Goal: Use online tool/utility: Utilize a website feature to perform a specific function

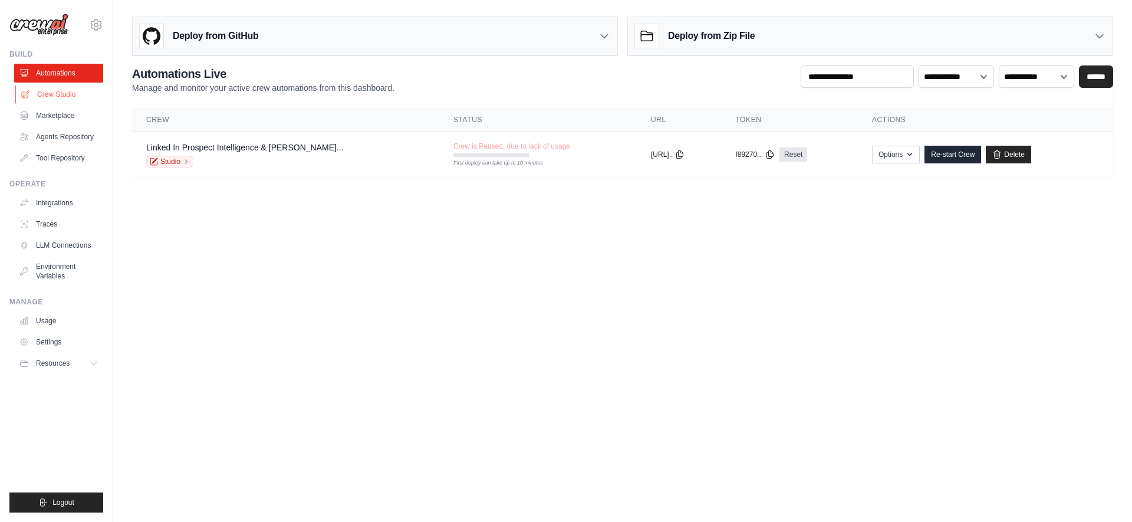
click at [74, 94] on link "Crew Studio" at bounding box center [59, 94] width 89 height 19
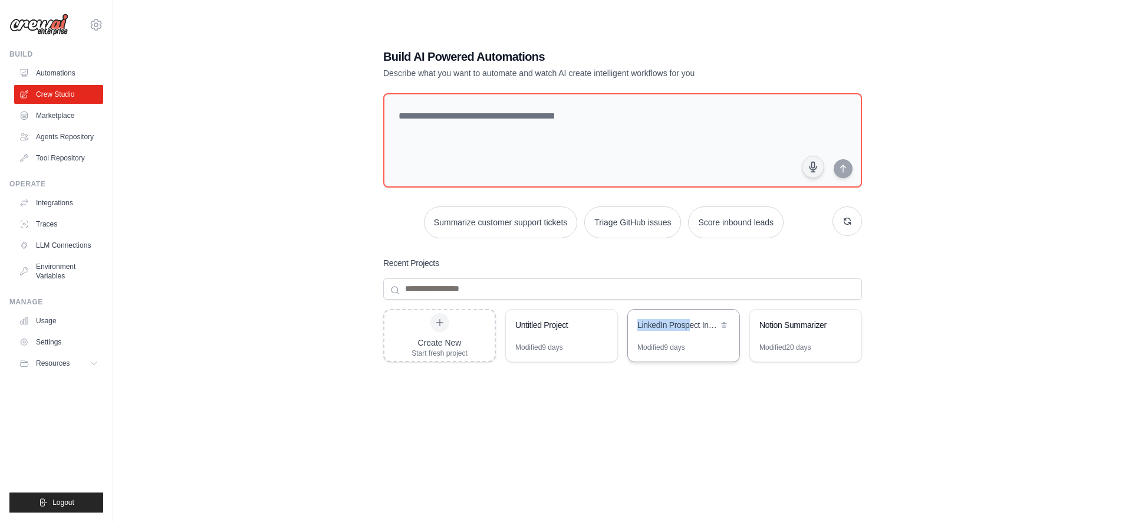
drag, startPoint x: 688, startPoint y: 325, endPoint x: 688, endPoint y: 311, distance: 13.6
click at [688, 311] on div "LinkedIn Prospect Intelligence & Sales Strategy Generator" at bounding box center [683, 325] width 111 height 33
click at [688, 325] on div "LinkedIn Prospect Intelligence & Sales Strategy Generator" at bounding box center [677, 325] width 81 height 12
click at [677, 325] on div "LinkedIn Prospect Intelligence & Sales Strategy Generator" at bounding box center [677, 325] width 81 height 12
click at [681, 327] on div "LinkedIn Prospect Intelligence & Sales Strategy Generator" at bounding box center [677, 325] width 81 height 12
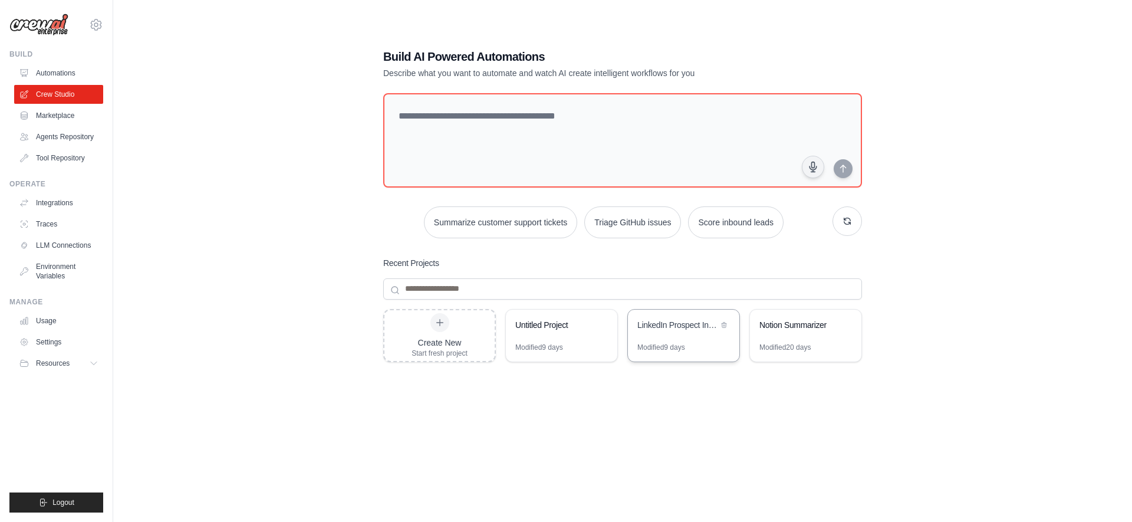
click at [686, 335] on div "LinkedIn Prospect Intelligence & Sales Strategy Generator" at bounding box center [683, 325] width 111 height 33
click at [58, 153] on link "Tool Repository" at bounding box center [59, 158] width 89 height 19
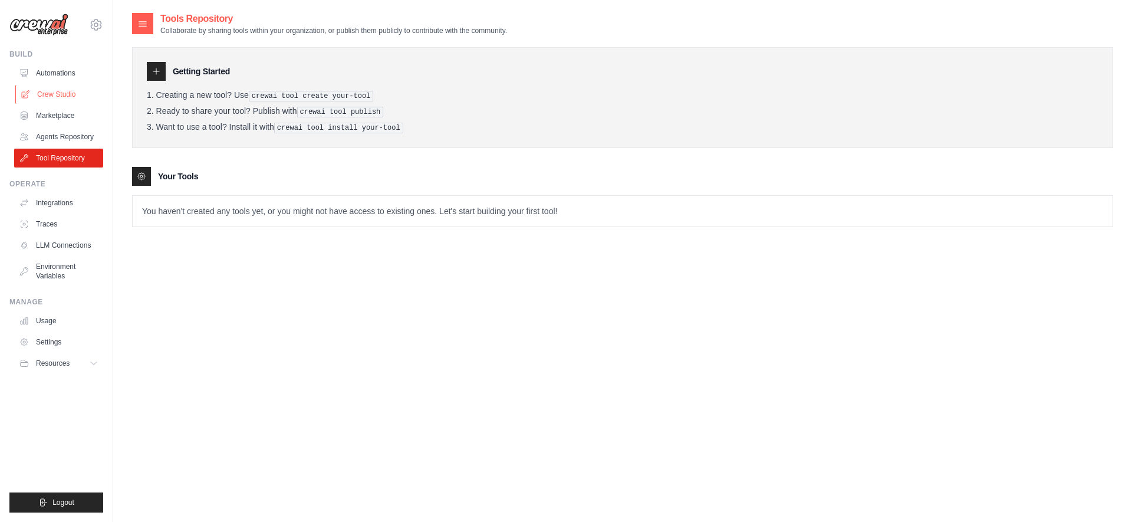
click at [59, 96] on link "Crew Studio" at bounding box center [59, 94] width 89 height 19
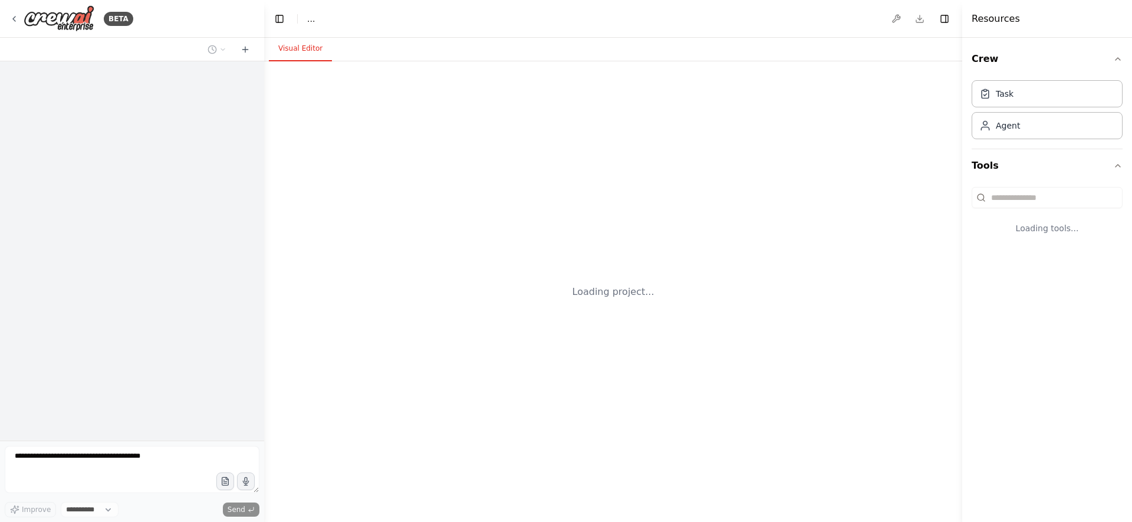
select select "****"
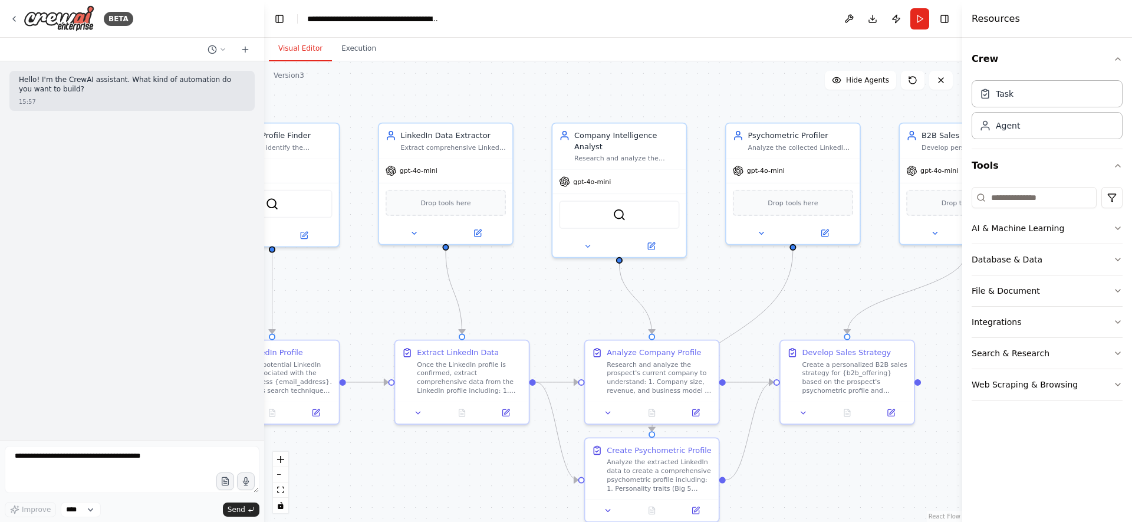
drag, startPoint x: 670, startPoint y: 291, endPoint x: 530, endPoint y: 279, distance: 140.3
click at [530, 279] on div ".deletable-edge-delete-btn { width: 20px; height: 20px; border: 0px solid #ffff…" at bounding box center [613, 291] width 698 height 460
click at [920, 24] on button "Run" at bounding box center [919, 18] width 19 height 21
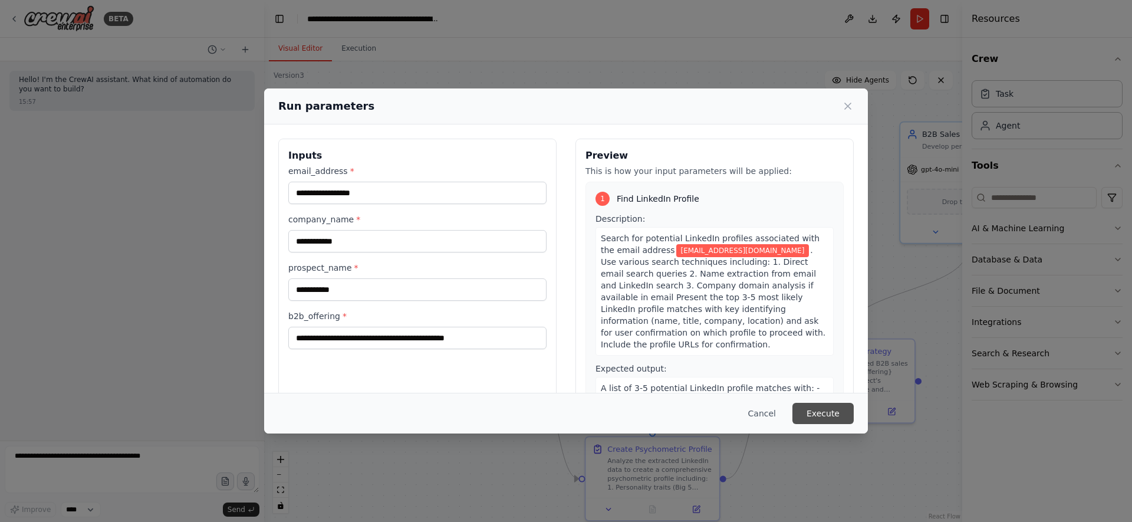
click at [818, 408] on button "Execute" at bounding box center [822, 413] width 61 height 21
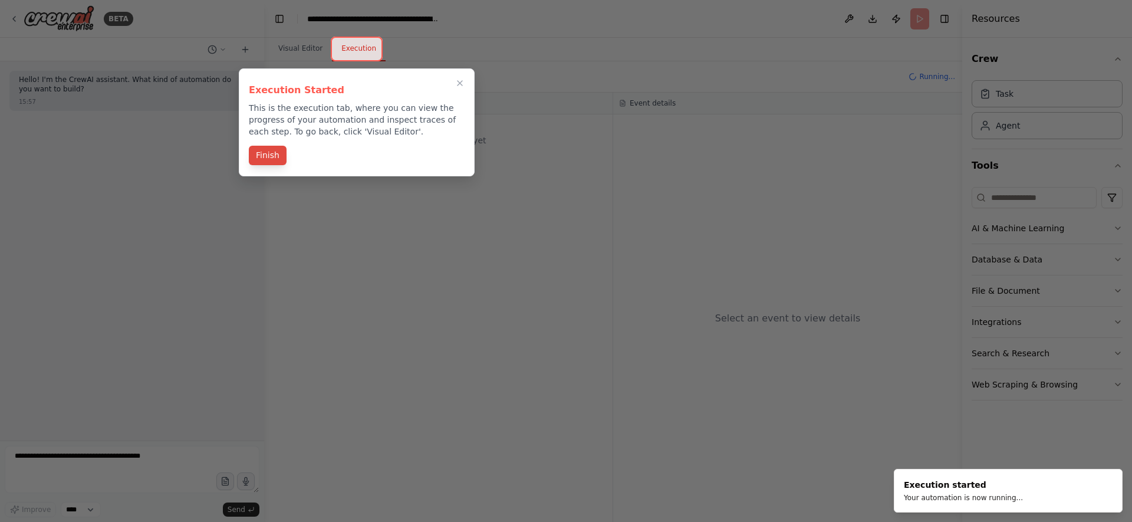
click at [280, 156] on button "Finish" at bounding box center [268, 155] width 38 height 19
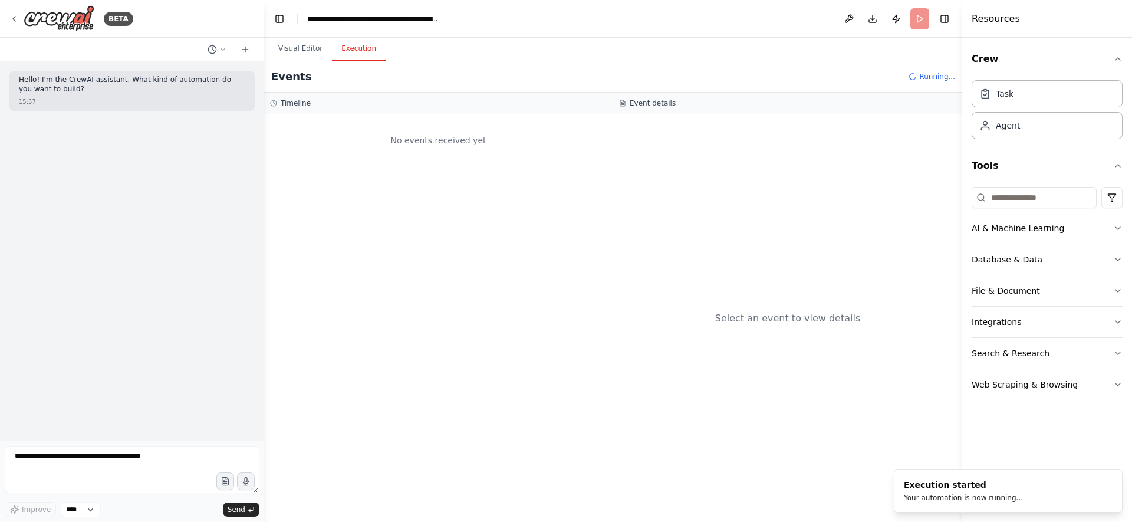
click at [432, 147] on div "No events received yet" at bounding box center [438, 140] width 337 height 40
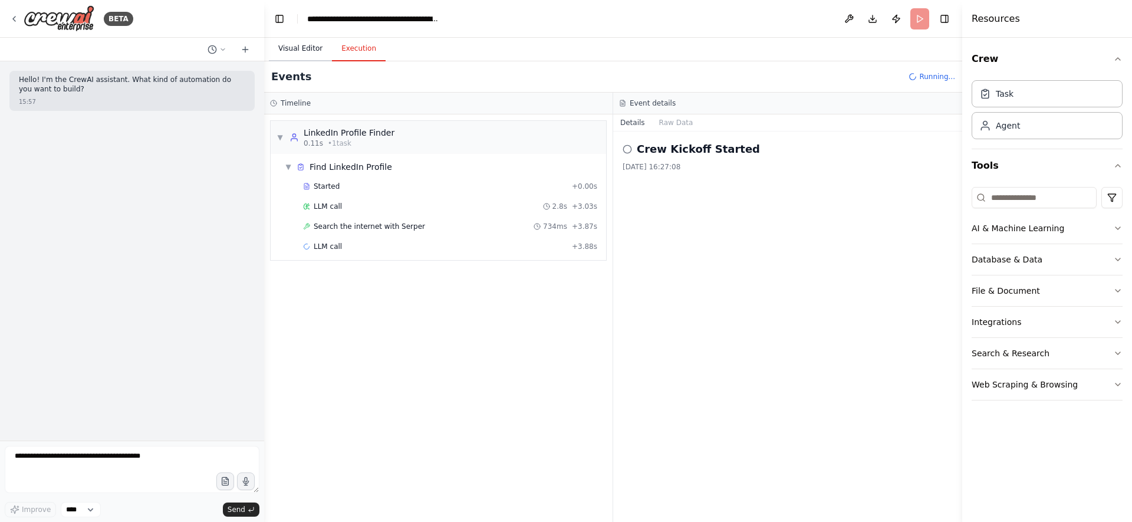
click at [303, 38] on button "Visual Editor" at bounding box center [300, 49] width 63 height 25
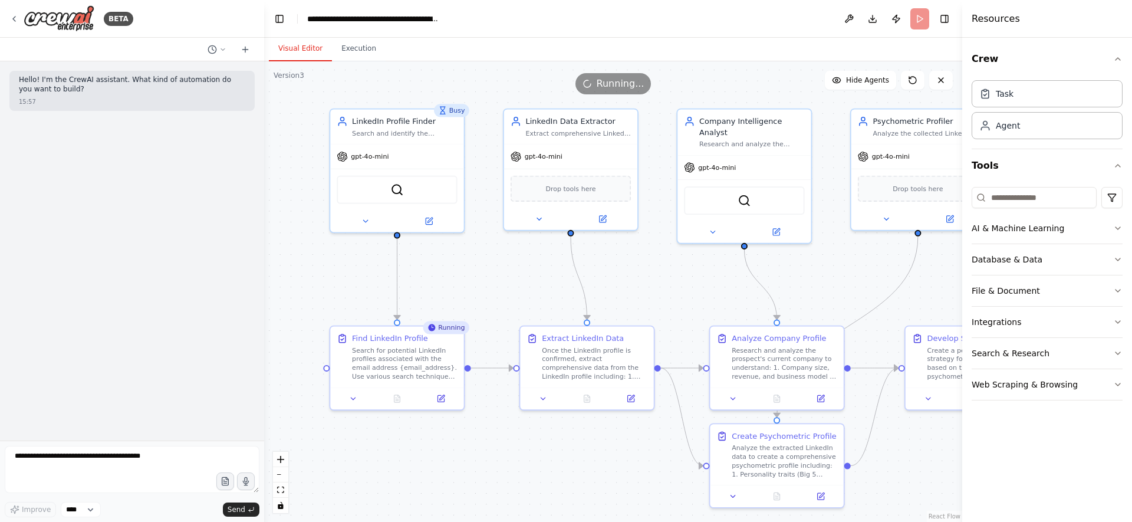
drag, startPoint x: 361, startPoint y: 272, endPoint x: 486, endPoint y: 259, distance: 125.1
click at [486, 259] on div ".deletable-edge-delete-btn { width: 20px; height: 20px; border: 0px solid #ffff…" at bounding box center [613, 291] width 698 height 460
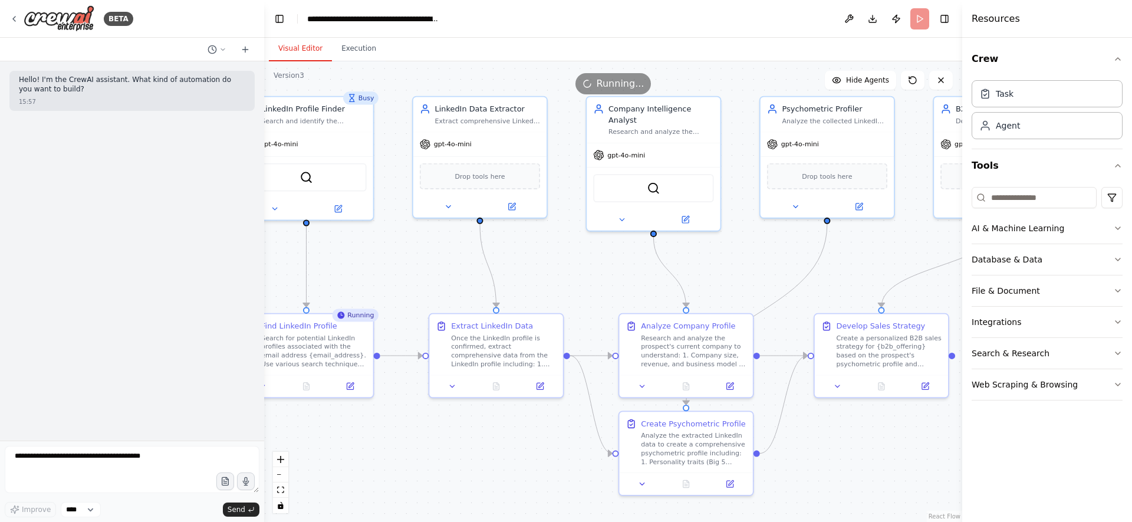
drag, startPoint x: 511, startPoint y: 259, endPoint x: 406, endPoint y: 242, distance: 106.9
click at [406, 242] on div ".deletable-edge-delete-btn { width: 20px; height: 20px; border: 0px solid #ffff…" at bounding box center [613, 291] width 698 height 460
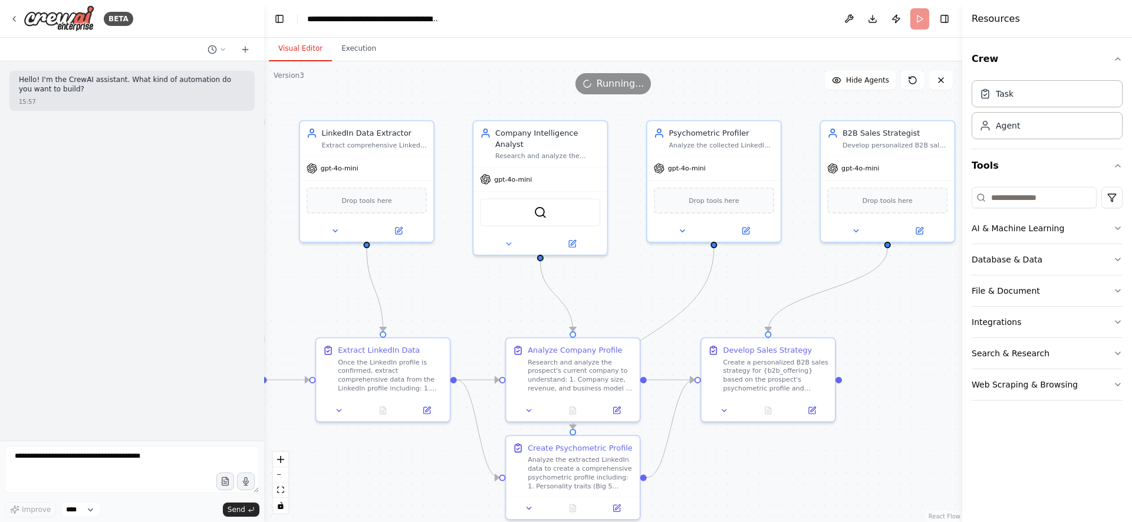
drag, startPoint x: 594, startPoint y: 274, endPoint x: 495, endPoint y: 303, distance: 103.3
click at [495, 303] on div ".deletable-edge-delete-btn { width: 20px; height: 20px; border: 0px solid #ffff…" at bounding box center [613, 291] width 698 height 460
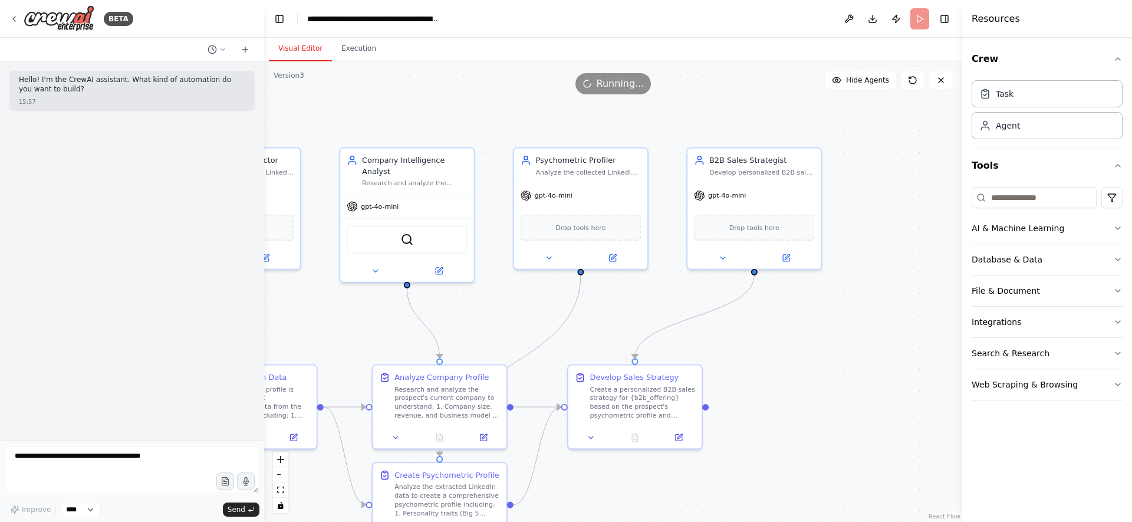
drag, startPoint x: 664, startPoint y: 303, endPoint x: 517, endPoint y: 331, distance: 149.4
click at [517, 331] on div ".deletable-edge-delete-btn { width: 20px; height: 20px; border: 0px solid #ffff…" at bounding box center [613, 291] width 698 height 460
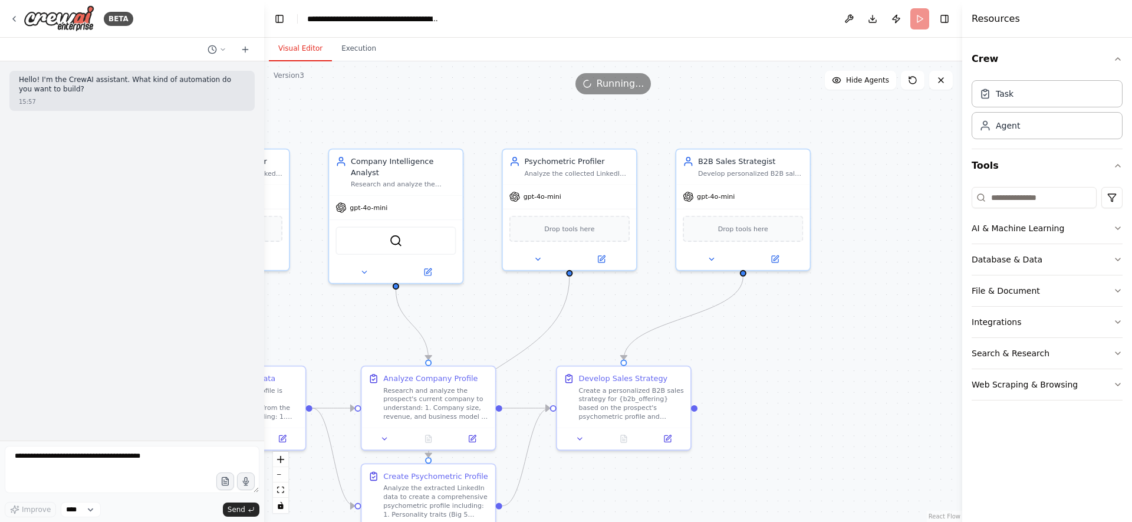
drag, startPoint x: 722, startPoint y: 337, endPoint x: 786, endPoint y: 343, distance: 64.5
click at [786, 343] on div ".deletable-edge-delete-btn { width: 20px; height: 20px; border: 0px solid #ffff…" at bounding box center [613, 291] width 698 height 460
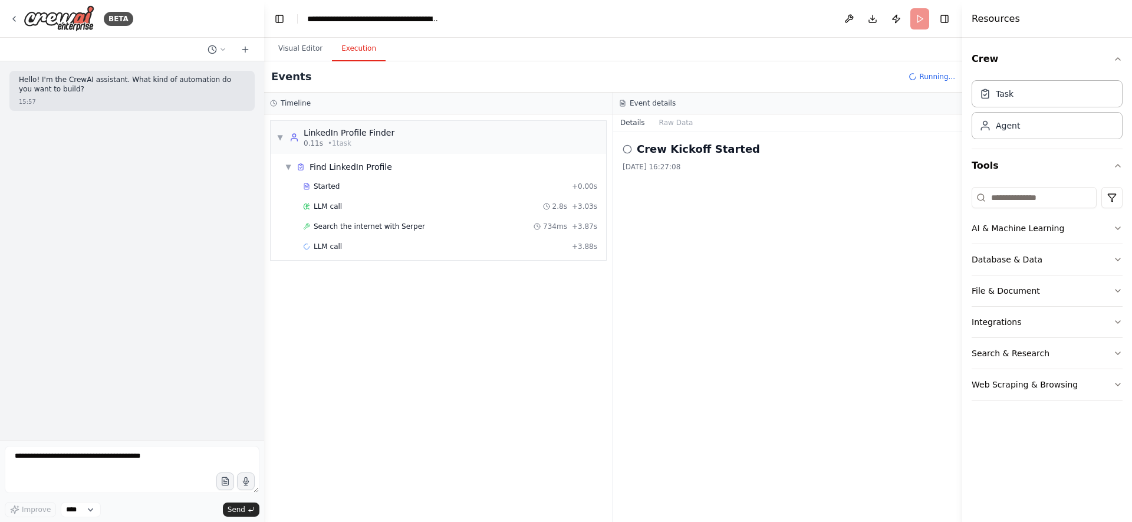
click at [371, 42] on button "Execution" at bounding box center [359, 49] width 54 height 25
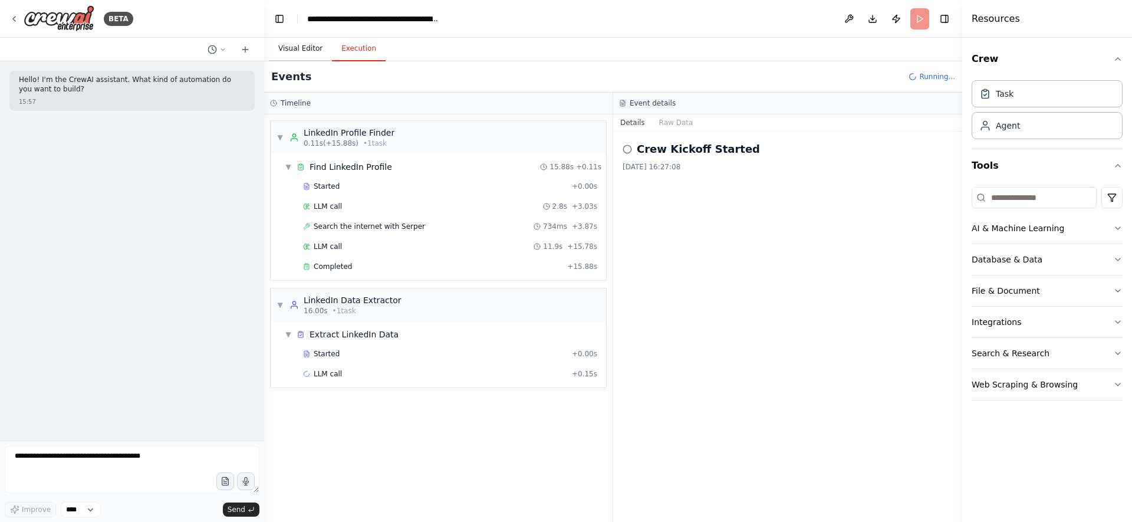
click at [299, 52] on button "Visual Editor" at bounding box center [300, 49] width 63 height 25
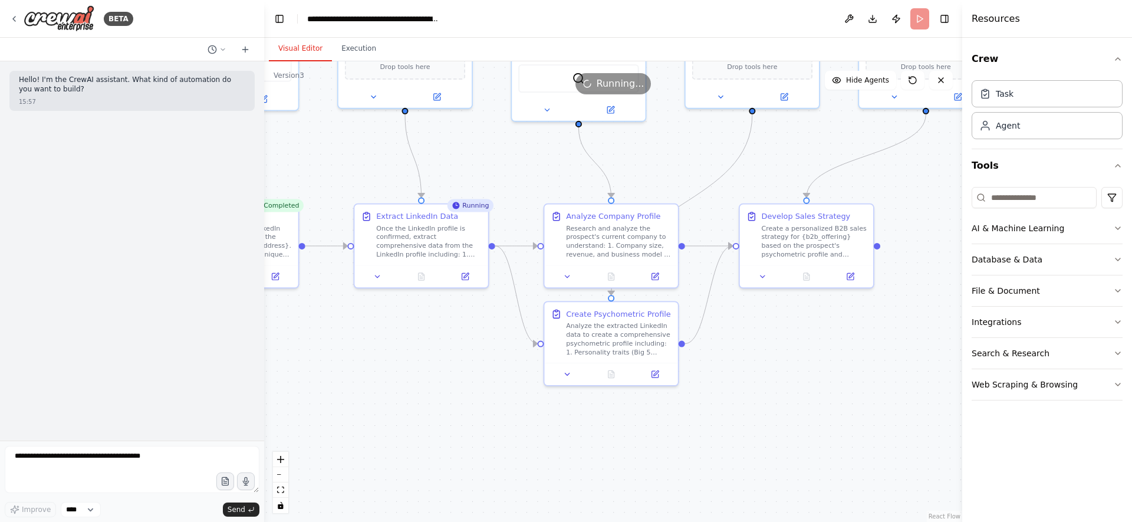
drag, startPoint x: 526, startPoint y: 333, endPoint x: 648, endPoint y: 166, distance: 206.8
click at [648, 166] on div ".deletable-edge-delete-btn { width: 20px; height: 20px; border: 0px solid #ffff…" at bounding box center [613, 291] width 698 height 460
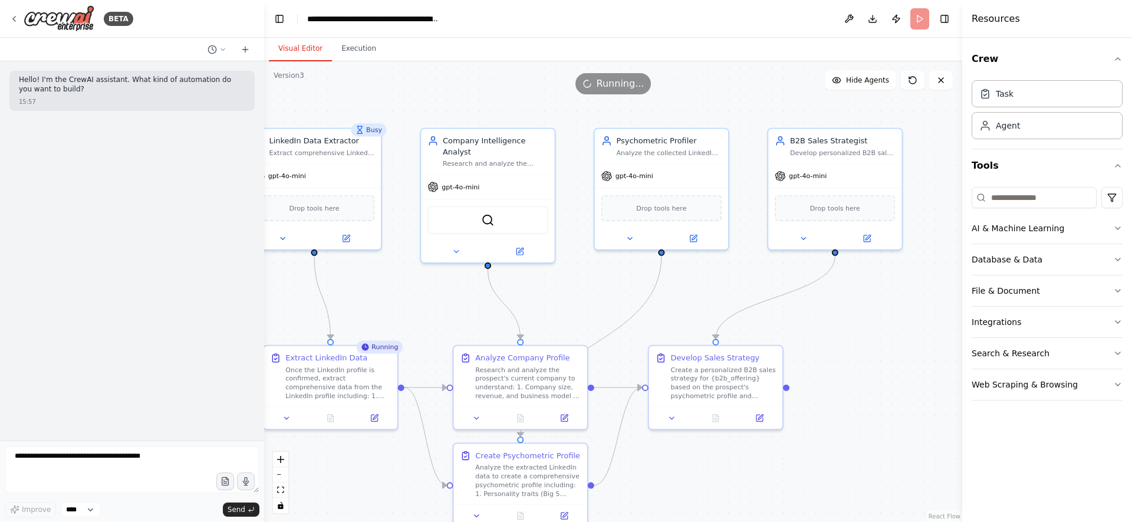
drag, startPoint x: 648, startPoint y: 166, endPoint x: 557, endPoint y: 304, distance: 165.1
click at [557, 305] on div ".deletable-edge-delete-btn { width: 20px; height: 20px; border: 0px solid #ffff…" at bounding box center [613, 291] width 698 height 460
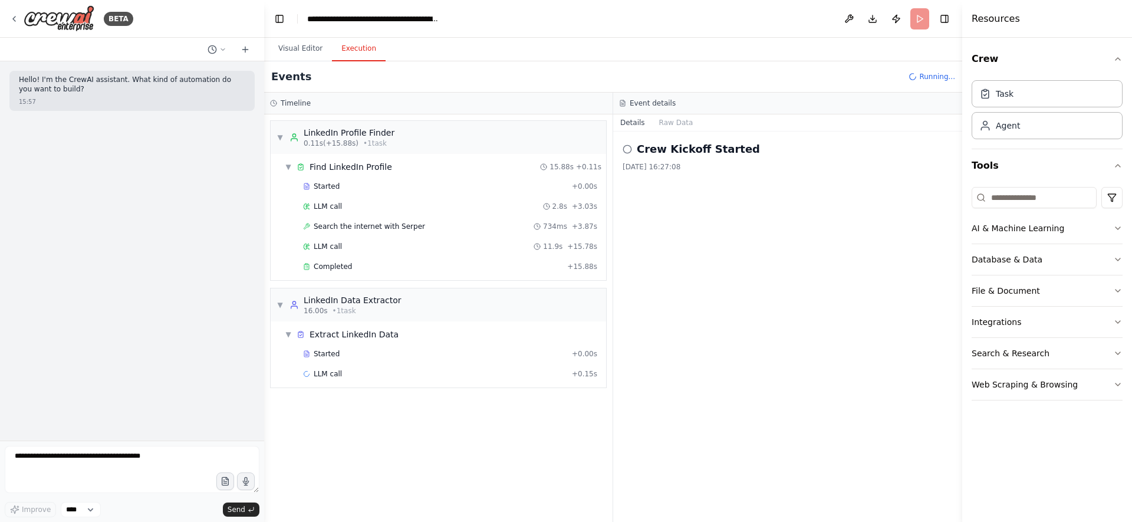
click at [354, 42] on button "Execution" at bounding box center [359, 49] width 54 height 25
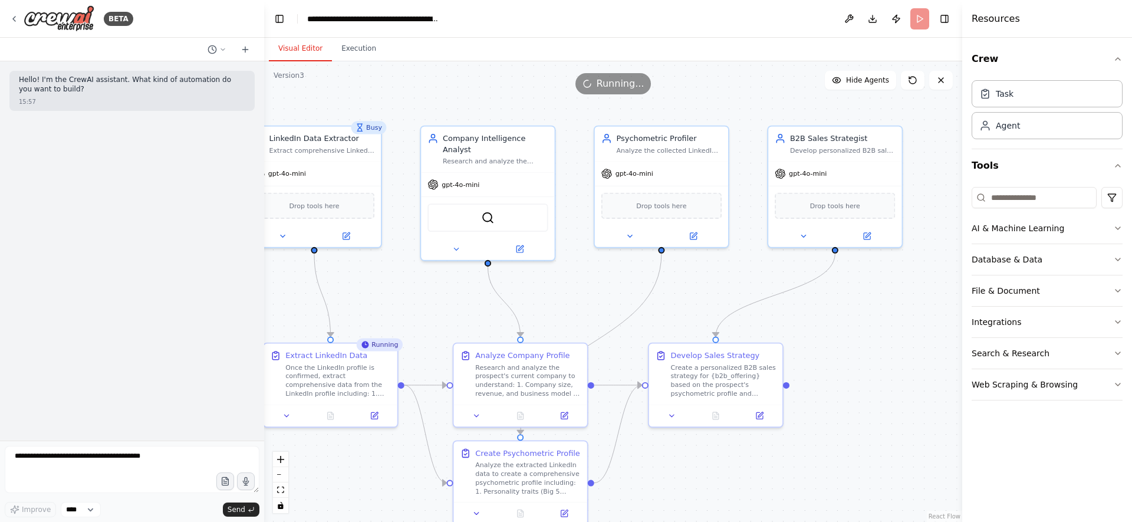
click at [311, 55] on button "Visual Editor" at bounding box center [300, 49] width 63 height 25
click at [13, 18] on icon at bounding box center [14, 19] width 2 height 5
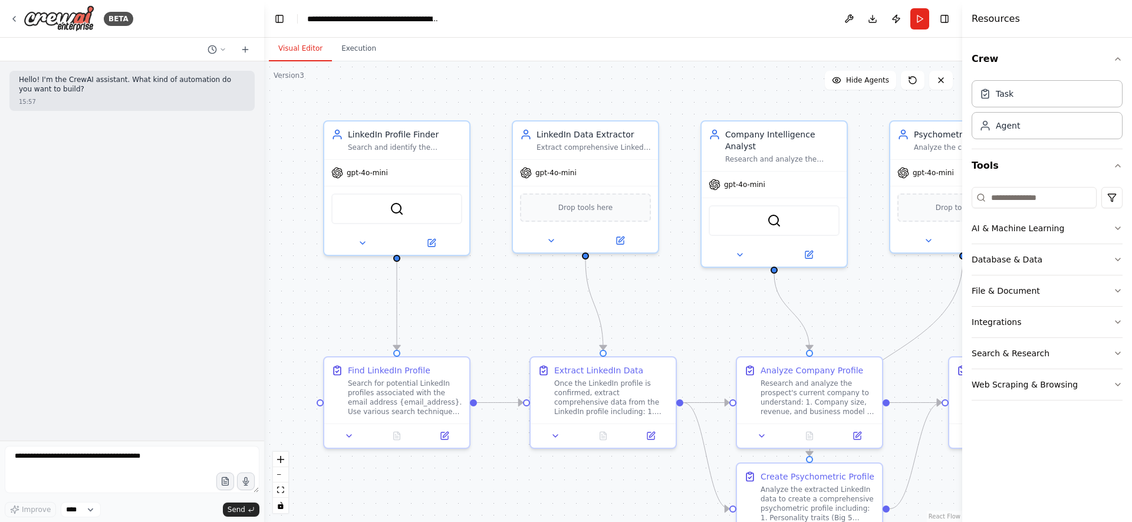
click at [690, 319] on div ".deletable-edge-delete-btn { width: 20px; height: 20px; border: 0px solid #ffff…" at bounding box center [613, 291] width 698 height 460
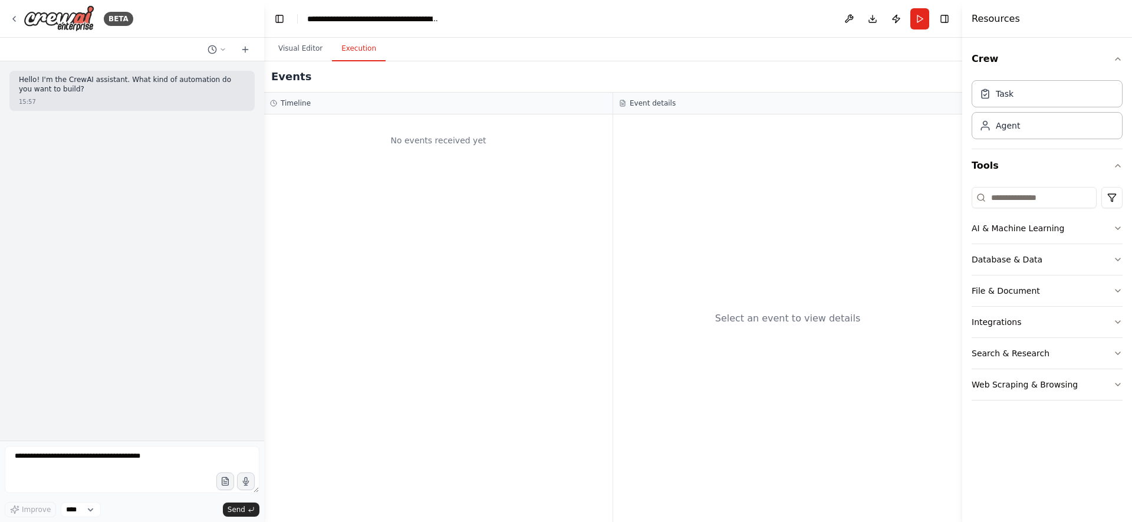
click at [365, 49] on button "Execution" at bounding box center [359, 49] width 54 height 25
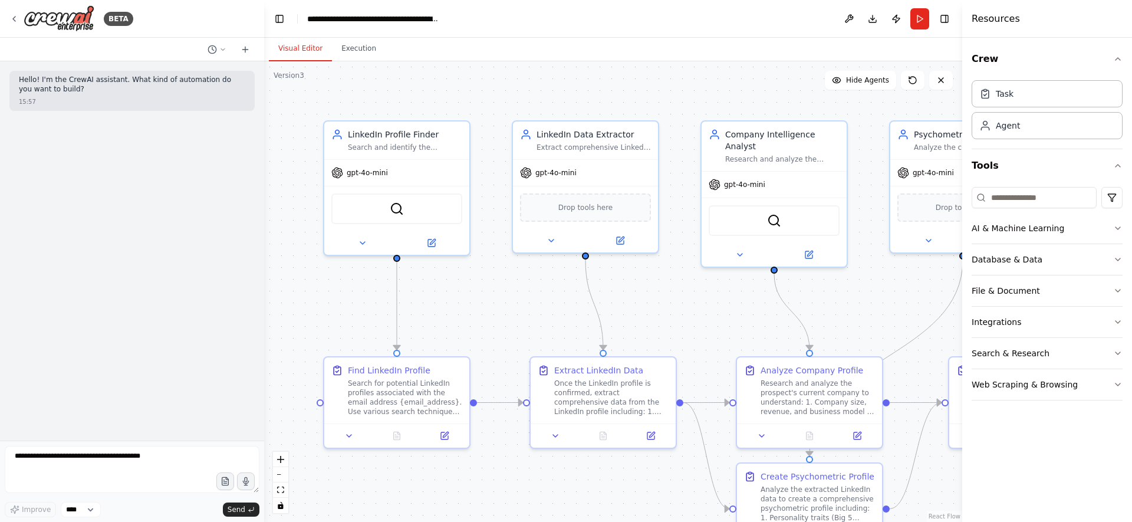
click at [309, 45] on button "Visual Editor" at bounding box center [300, 49] width 63 height 25
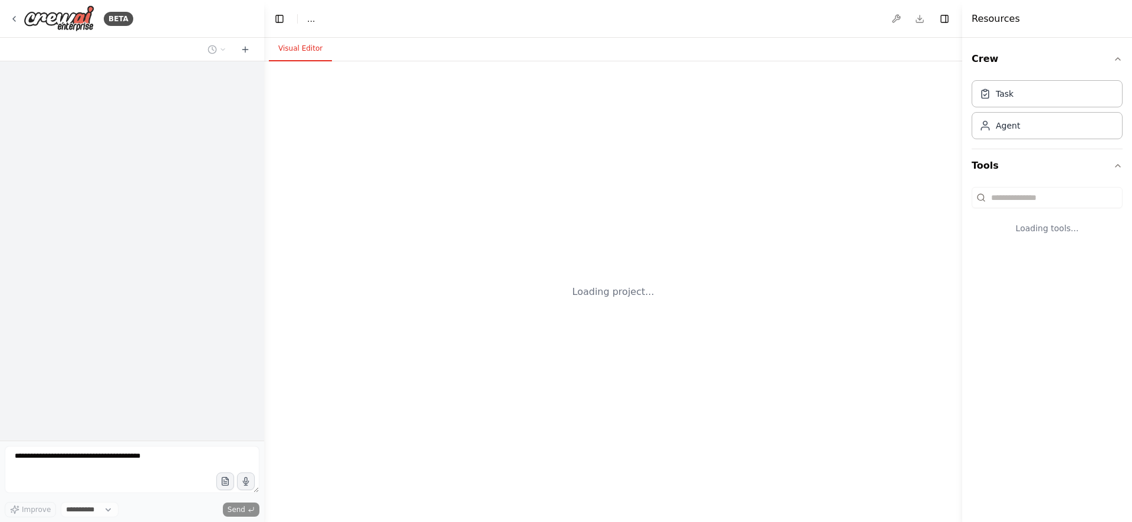
select select "****"
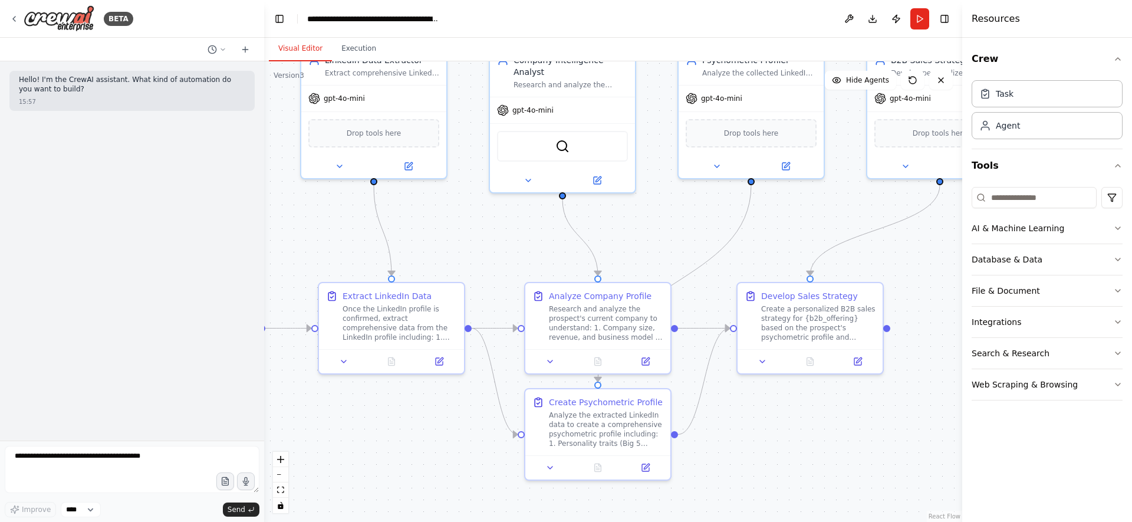
drag, startPoint x: 693, startPoint y: 318, endPoint x: 467, endPoint y: 242, distance: 238.2
click at [467, 242] on div ".deletable-edge-delete-btn { width: 20px; height: 20px; border: 0px solid #ffff…" at bounding box center [613, 291] width 698 height 460
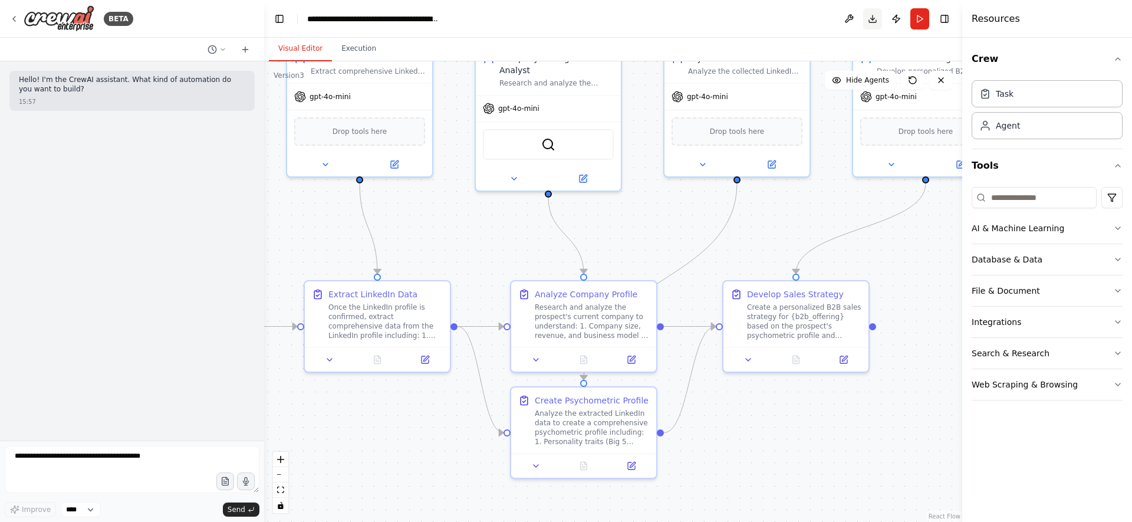
click at [874, 21] on button "Download" at bounding box center [872, 18] width 19 height 21
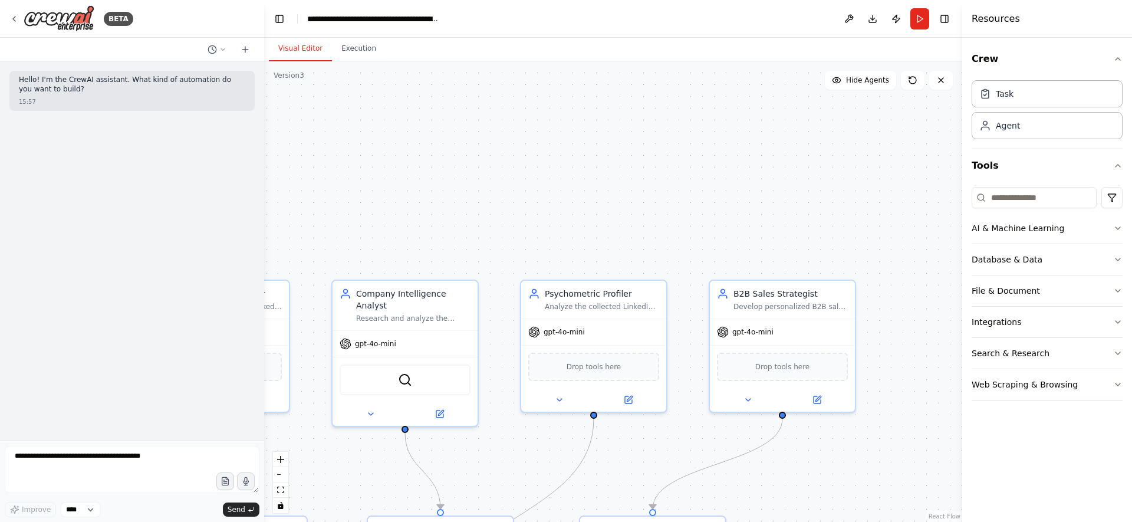
drag, startPoint x: 786, startPoint y: 236, endPoint x: 643, endPoint y: 472, distance: 275.4
click at [643, 472] on div ".deletable-edge-delete-btn { width: 20px; height: 20px; border: 0px solid #ffff…" at bounding box center [613, 291] width 698 height 460
click at [13, 20] on icon at bounding box center [13, 18] width 9 height 9
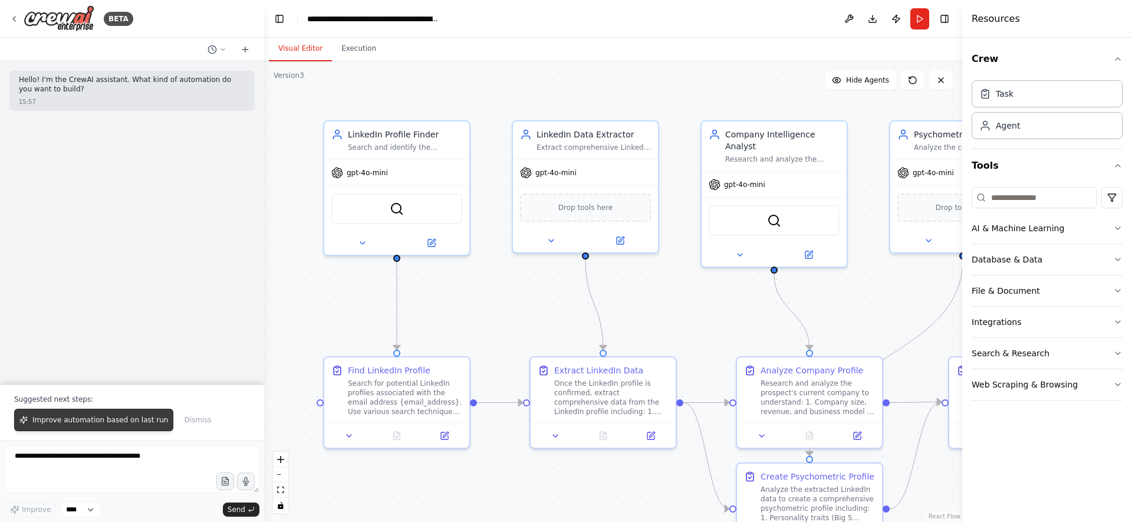
click at [123, 423] on span "Improve automation based on last run" at bounding box center [100, 419] width 136 height 9
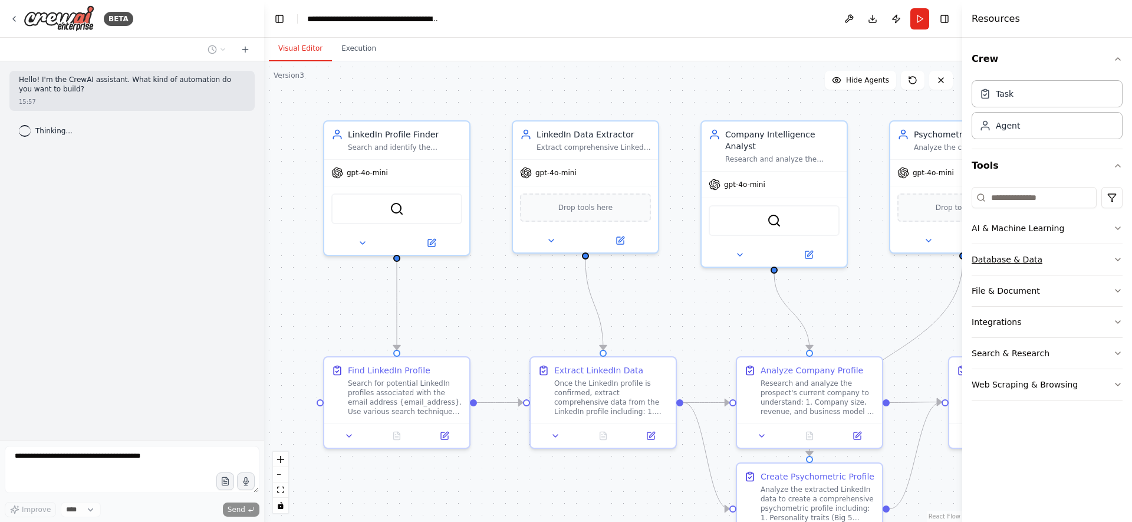
click at [1106, 262] on button "Database & Data" at bounding box center [1047, 259] width 151 height 31
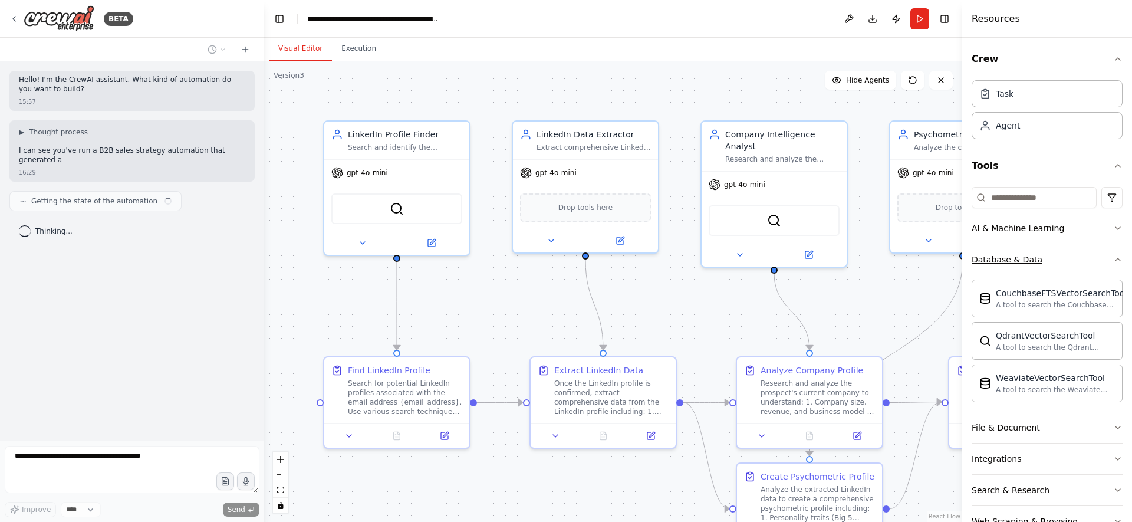
click at [1116, 262] on icon "button" at bounding box center [1117, 259] width 9 height 9
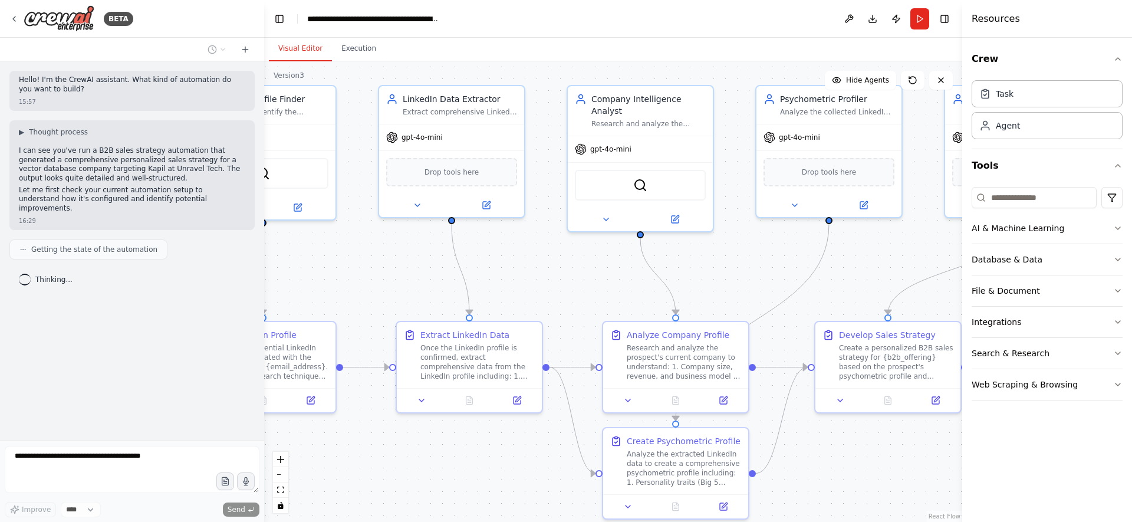
drag, startPoint x: 887, startPoint y: 318, endPoint x: 753, endPoint y: 283, distance: 138.4
click at [753, 283] on div ".deletable-edge-delete-btn { width: 20px; height: 20px; border: 0px solid #ffff…" at bounding box center [613, 291] width 698 height 460
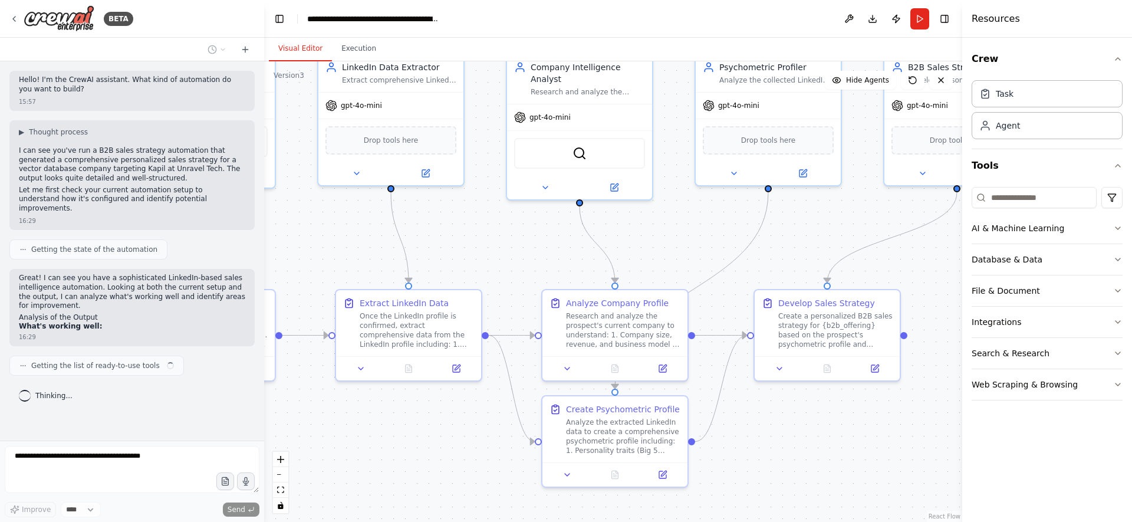
drag, startPoint x: 753, startPoint y: 283, endPoint x: 679, endPoint y: 249, distance: 81.0
click at [680, 249] on div ".deletable-edge-delete-btn { width: 20px; height: 20px; border: 0px solid #ffff…" at bounding box center [613, 291] width 698 height 460
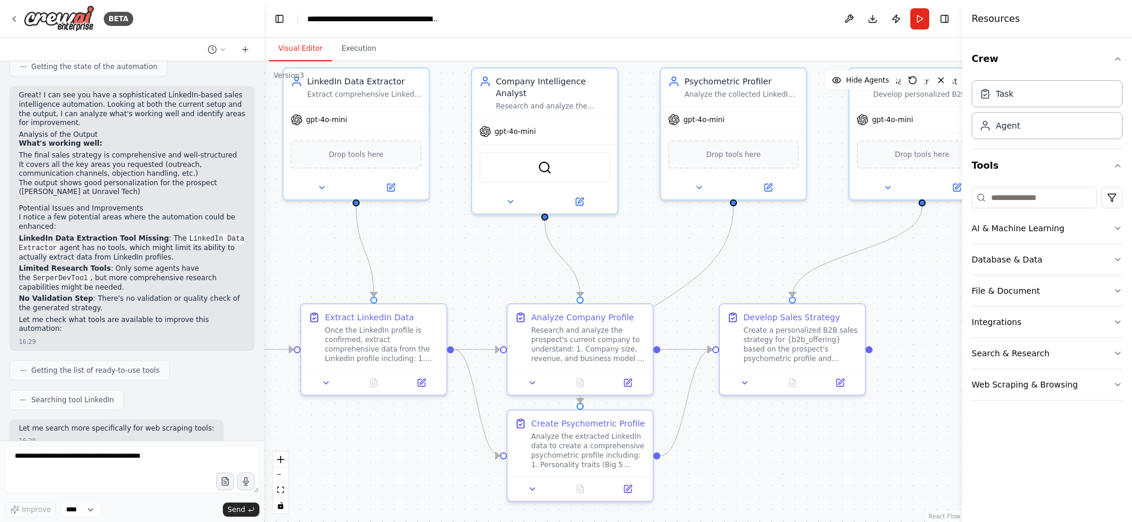
scroll to position [243, 0]
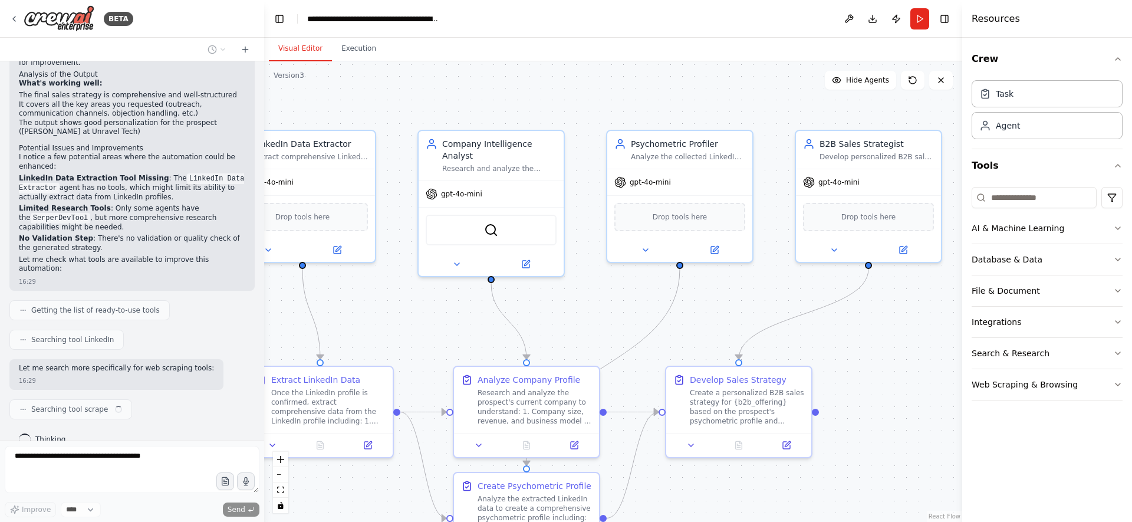
drag, startPoint x: 780, startPoint y: 232, endPoint x: 699, endPoint y: 316, distance: 116.3
click at [699, 316] on div ".deletable-edge-delete-btn { width: 20px; height: 20px; border: 0px solid #ffff…" at bounding box center [613, 291] width 698 height 460
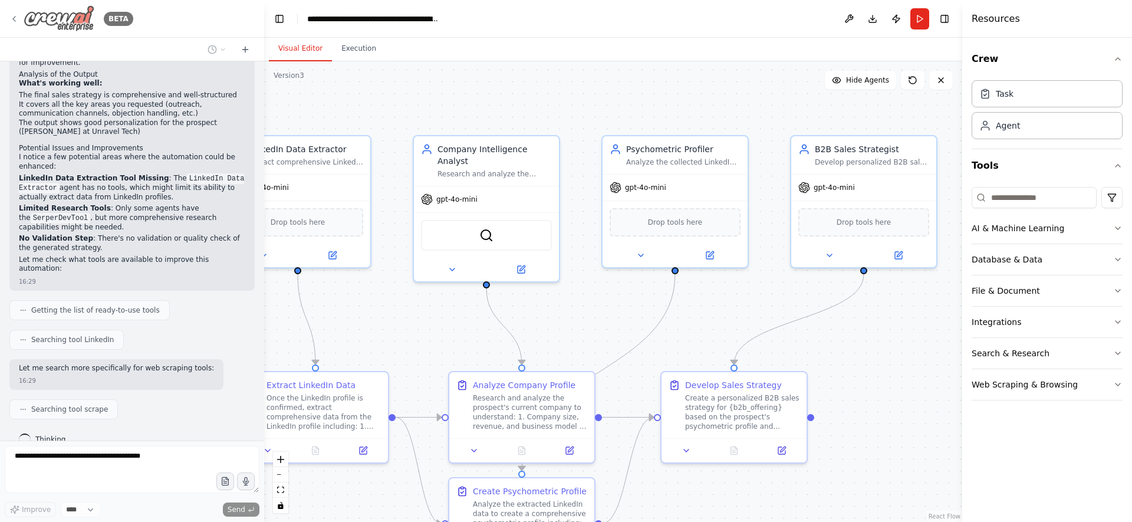
click at [15, 16] on icon at bounding box center [13, 18] width 9 height 9
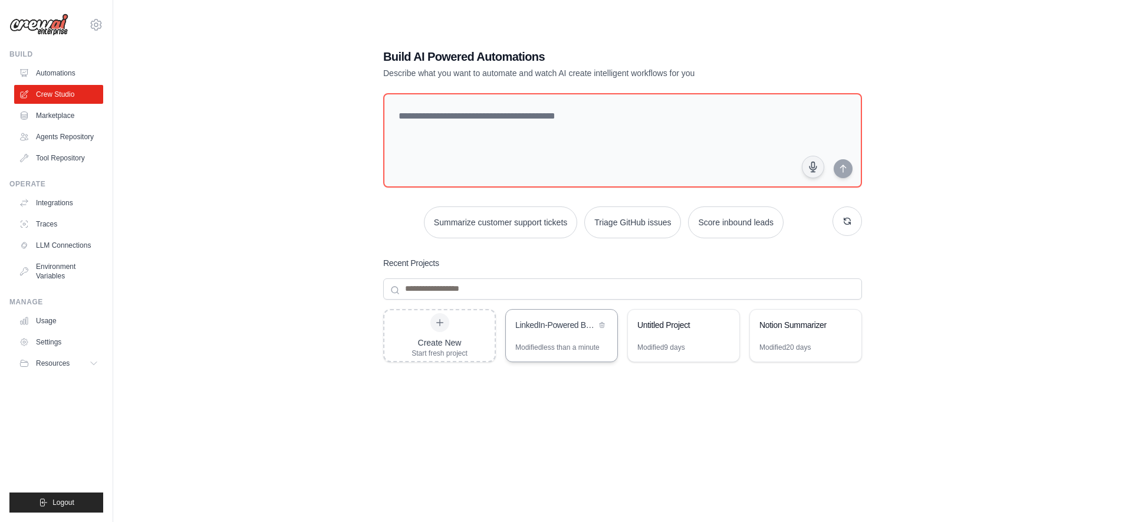
click at [542, 338] on div "LinkedIn-Powered B2B Sales Intelligence & Strategy Platform" at bounding box center [561, 325] width 111 height 33
click at [527, 322] on div "LinkedIn-Powered B2B Sales Intelligence & Strategy Platform" at bounding box center [555, 325] width 81 height 12
click at [582, 330] on div "LinkedIn-Powered B2B Sales Intelligence & Strategy Platform" at bounding box center [555, 325] width 81 height 12
click at [119, 211] on div "Build AI Powered Automations Describe what you want to automate and watch AI cr…" at bounding box center [622, 273] width 1019 height 522
click at [562, 344] on div "Modified less than a minute" at bounding box center [557, 347] width 84 height 9
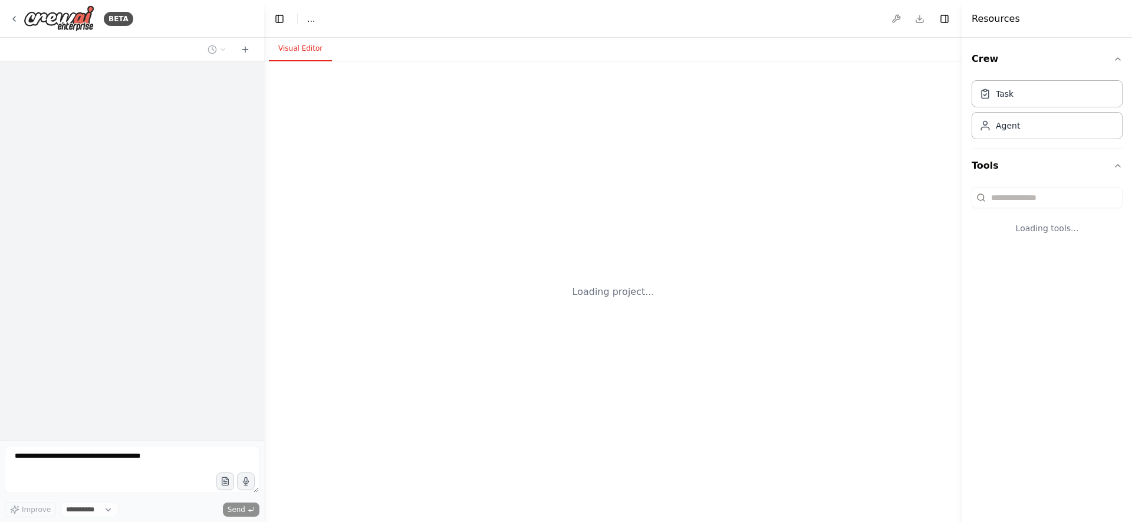
select select "****"
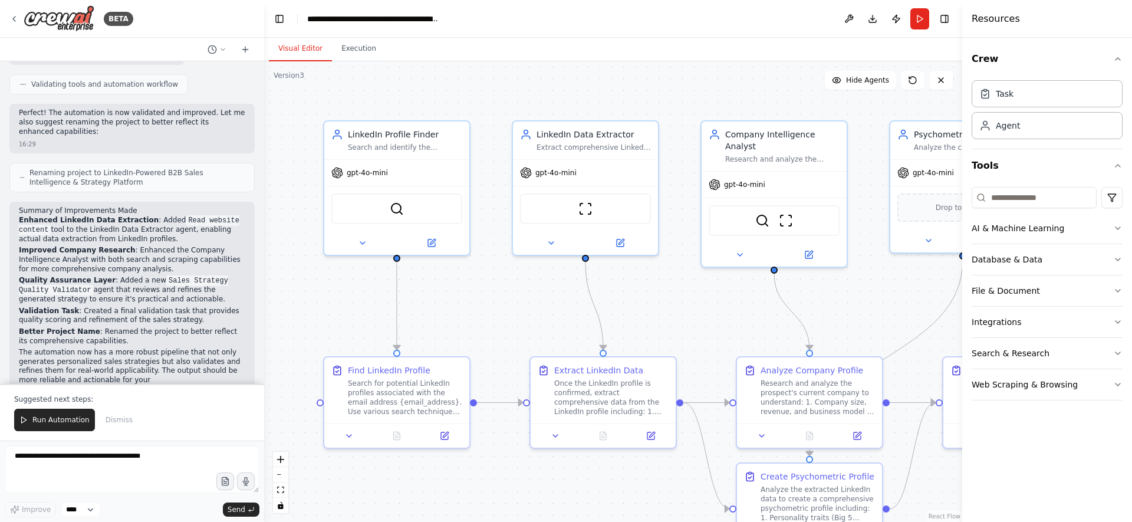
scroll to position [1878, 0]
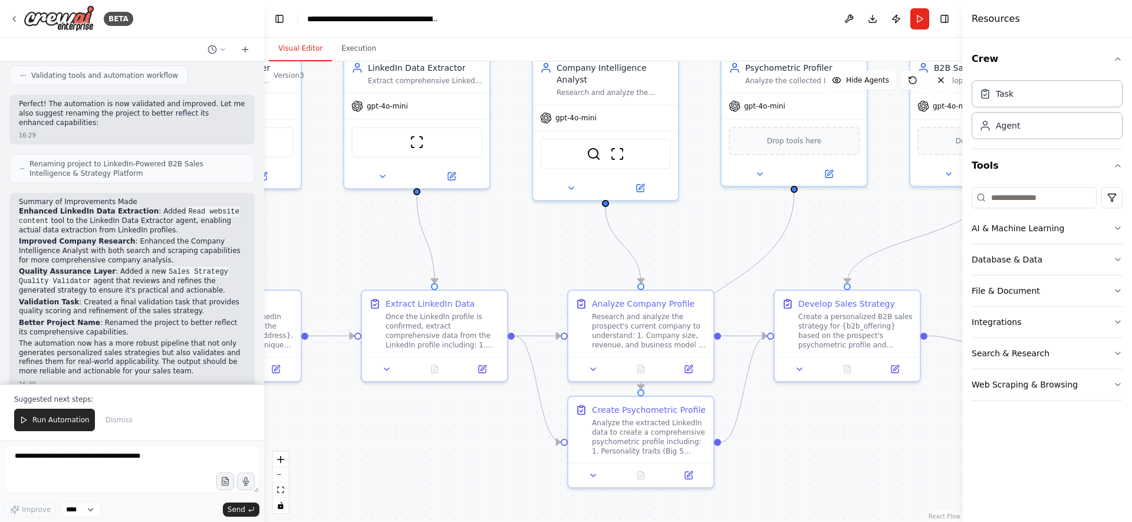
drag, startPoint x: 863, startPoint y: 298, endPoint x: 684, endPoint y: 231, distance: 191.4
click at [684, 231] on div ".deletable-edge-delete-btn { width: 20px; height: 20px; border: 0px solid #ffff…" at bounding box center [613, 291] width 698 height 460
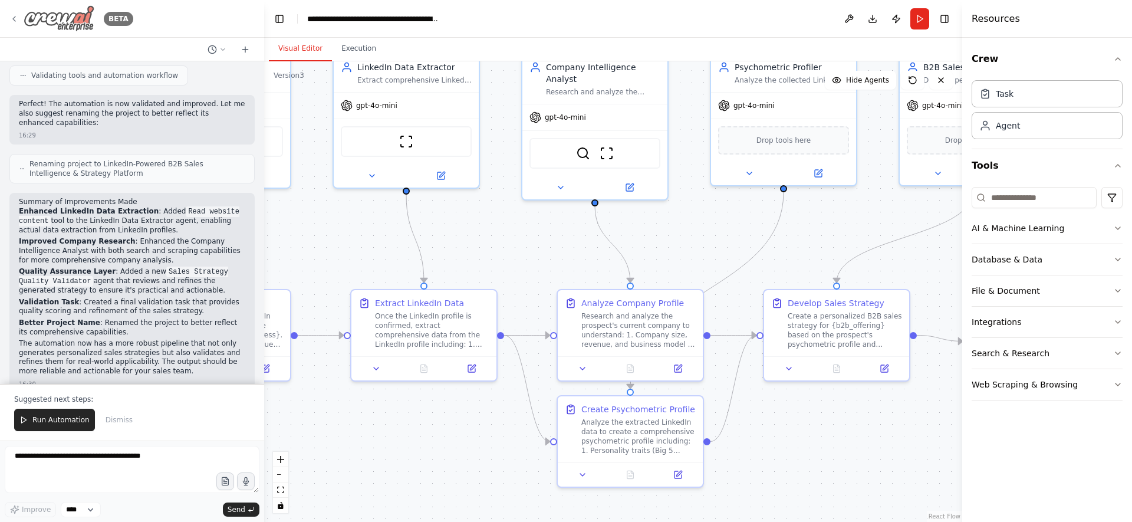
click at [14, 18] on icon at bounding box center [13, 18] width 9 height 9
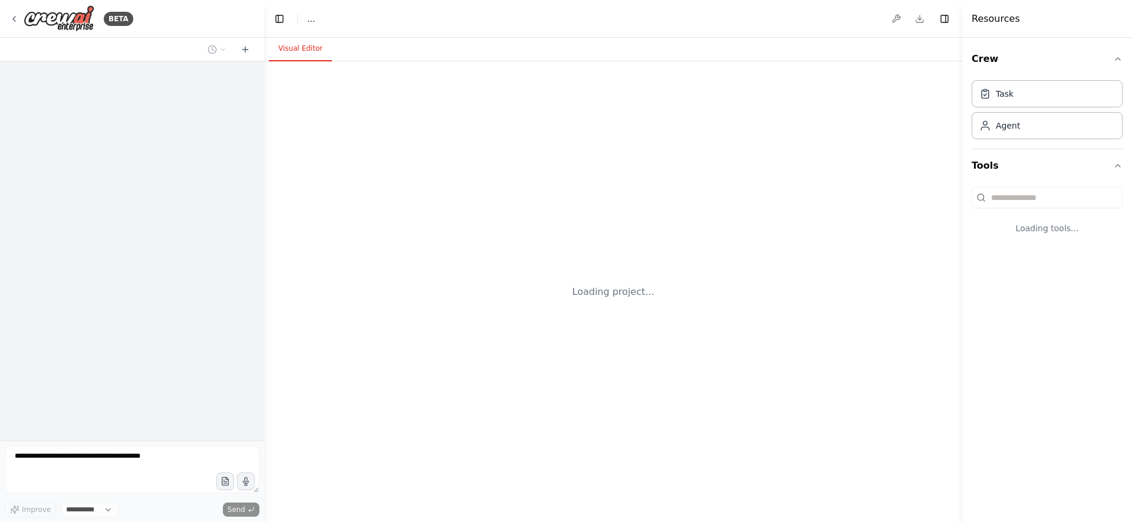
select select "****"
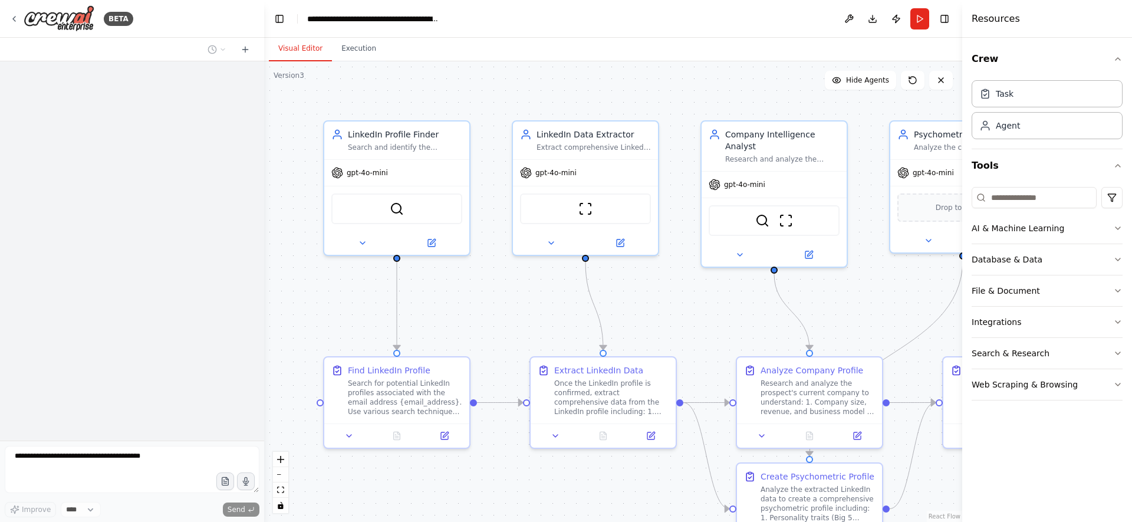
scroll to position [1092, 0]
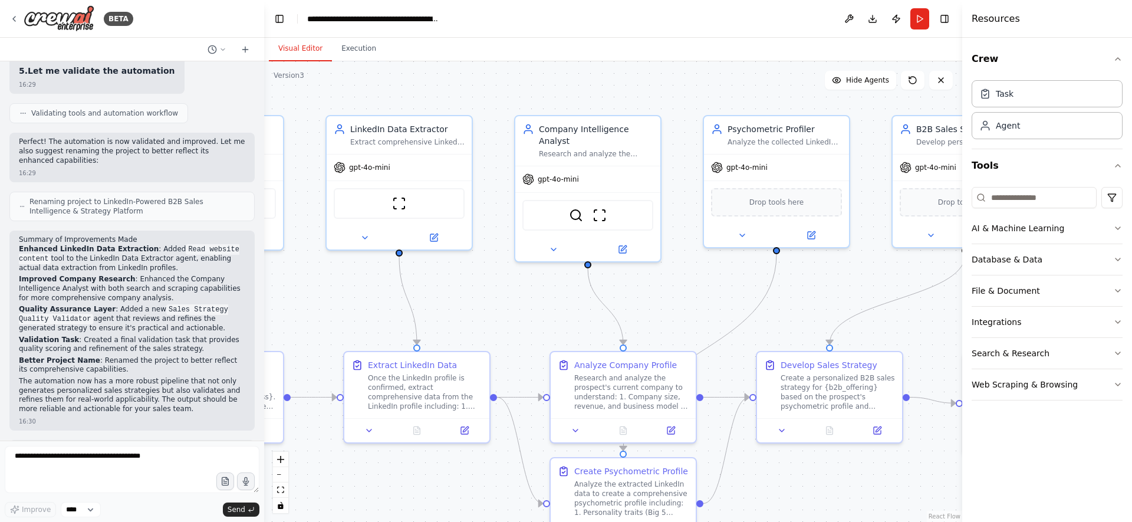
drag, startPoint x: 866, startPoint y: 295, endPoint x: 676, endPoint y: 291, distance: 189.9
click at [676, 291] on div ".deletable-edge-delete-btn { width: 20px; height: 20px; border: 0px solid #ffff…" at bounding box center [613, 291] width 698 height 460
click at [292, 80] on div "Version 3" at bounding box center [289, 75] width 31 height 9
click at [295, 76] on div "Version 3" at bounding box center [289, 75] width 31 height 9
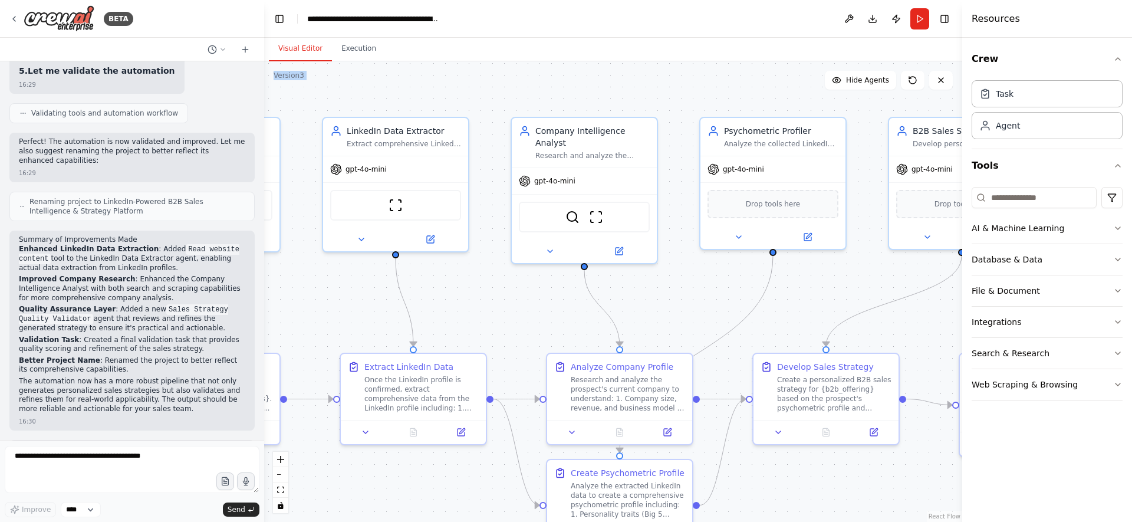
click at [295, 76] on div "Version 3" at bounding box center [289, 75] width 31 height 9
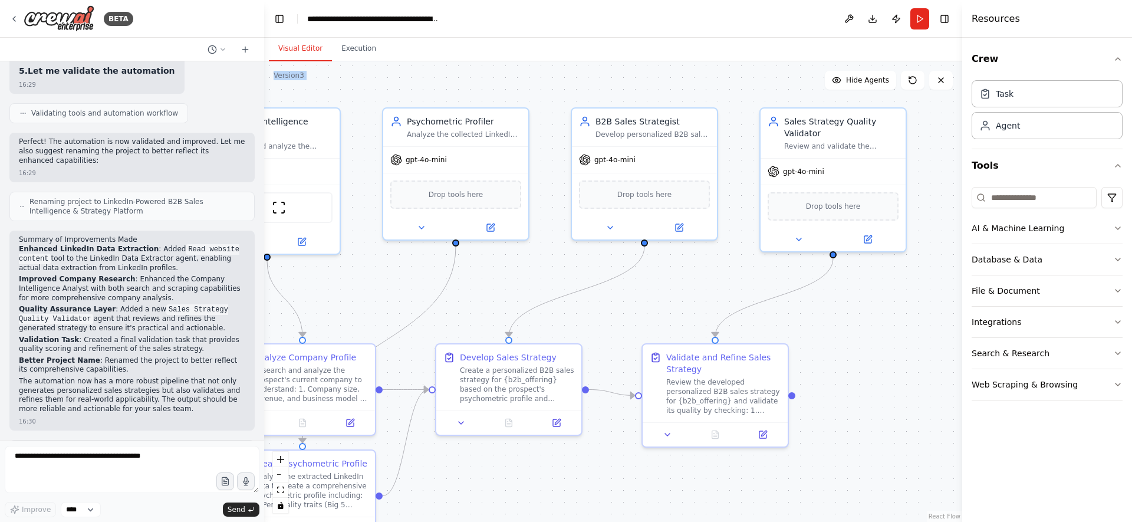
drag, startPoint x: 719, startPoint y: 93, endPoint x: 400, endPoint y: 85, distance: 319.0
click at [400, 85] on div ".deletable-edge-delete-btn { width: 20px; height: 20px; border: 0px solid #ffff…" at bounding box center [613, 291] width 698 height 460
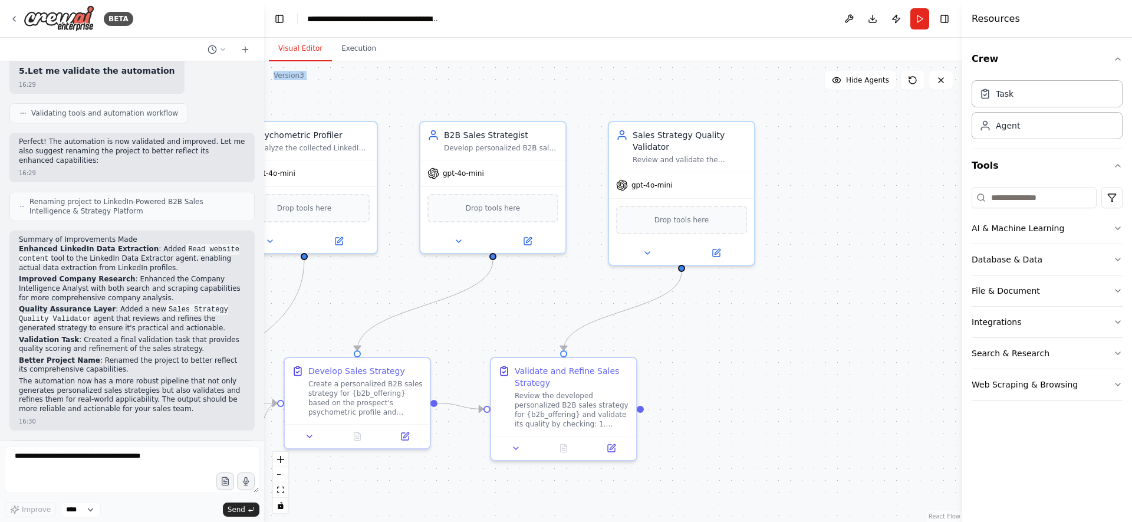
drag, startPoint x: 692, startPoint y: 292, endPoint x: 542, endPoint y: 304, distance: 150.2
click at [542, 304] on div ".deletable-edge-delete-btn { width: 20px; height: 20px; border: 0px solid #ffff…" at bounding box center [613, 291] width 698 height 460
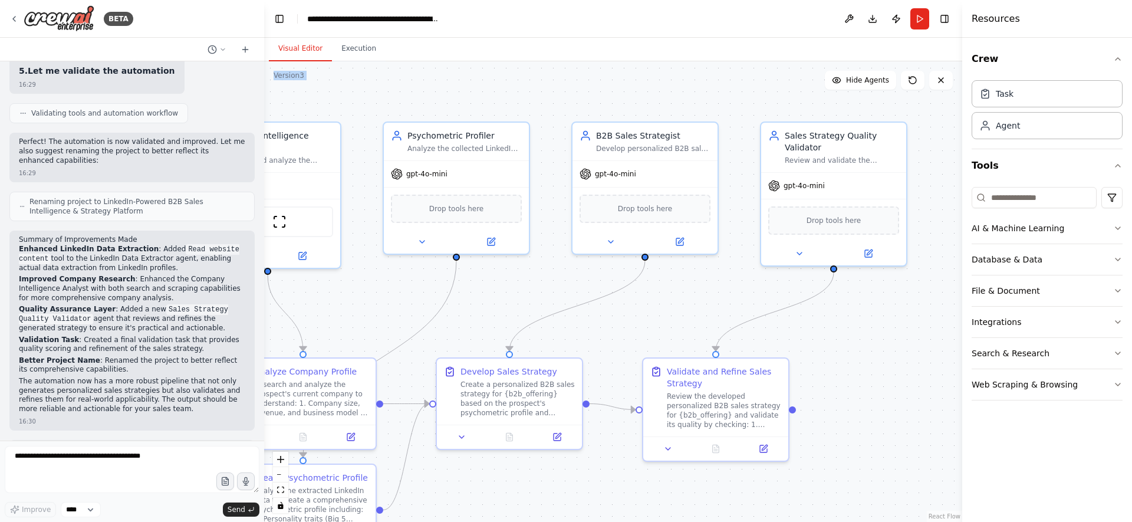
drag, startPoint x: 542, startPoint y: 304, endPoint x: 694, endPoint y: 304, distance: 152.1
click at [694, 304] on div ".deletable-edge-delete-btn { width: 20px; height: 20px; border: 0px solid #ffff…" at bounding box center [613, 291] width 698 height 460
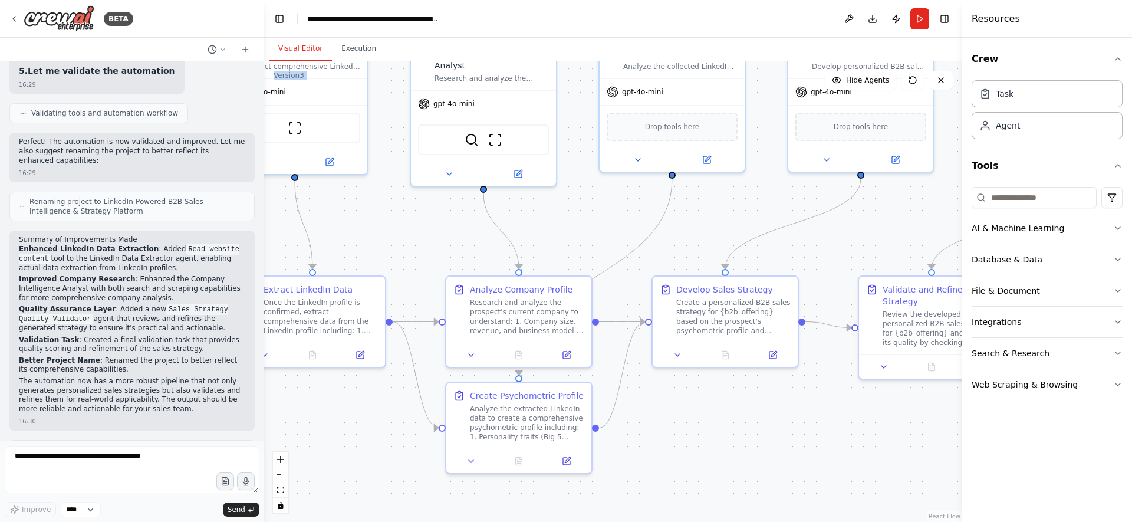
drag, startPoint x: 640, startPoint y: 313, endPoint x: 856, endPoint y: 232, distance: 230.6
click at [856, 232] on div ".deletable-edge-delete-btn { width: 20px; height: 20px; border: 0px solid #ffff…" at bounding box center [613, 291] width 698 height 460
drag, startPoint x: 659, startPoint y: 230, endPoint x: 728, endPoint y: 268, distance: 78.9
click at [9, 18] on icon at bounding box center [13, 18] width 9 height 9
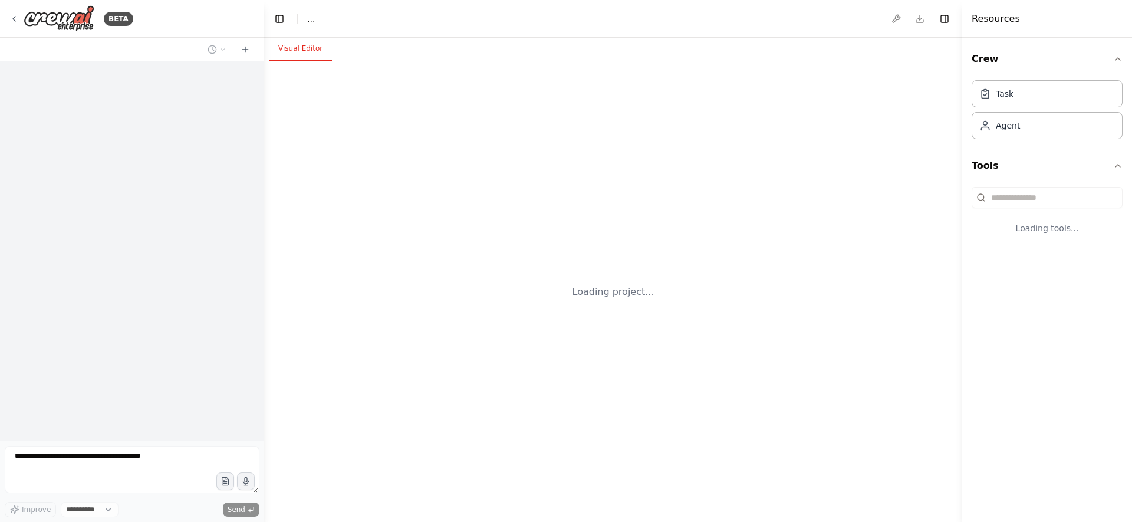
select select "****"
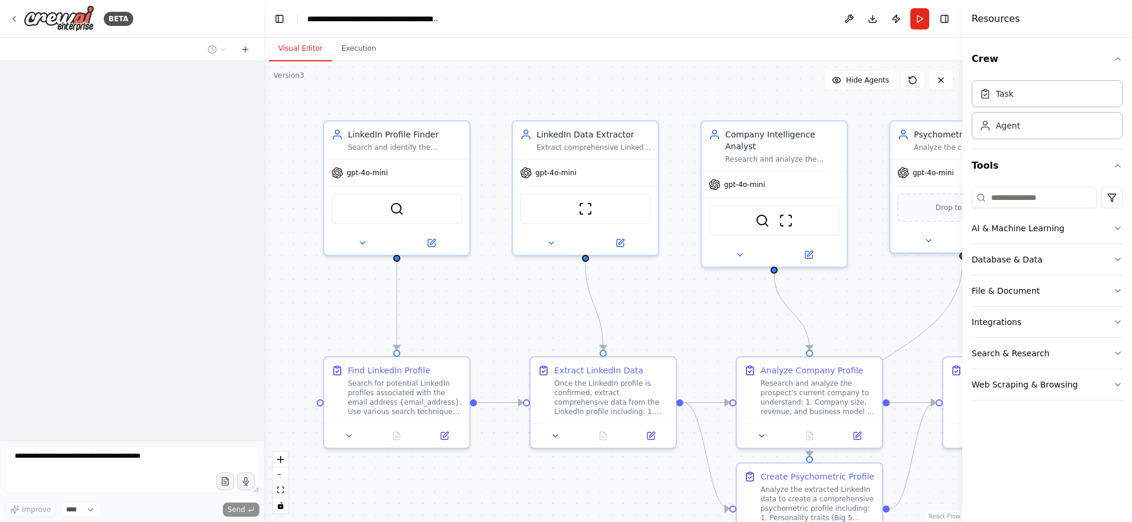
scroll to position [720, 0]
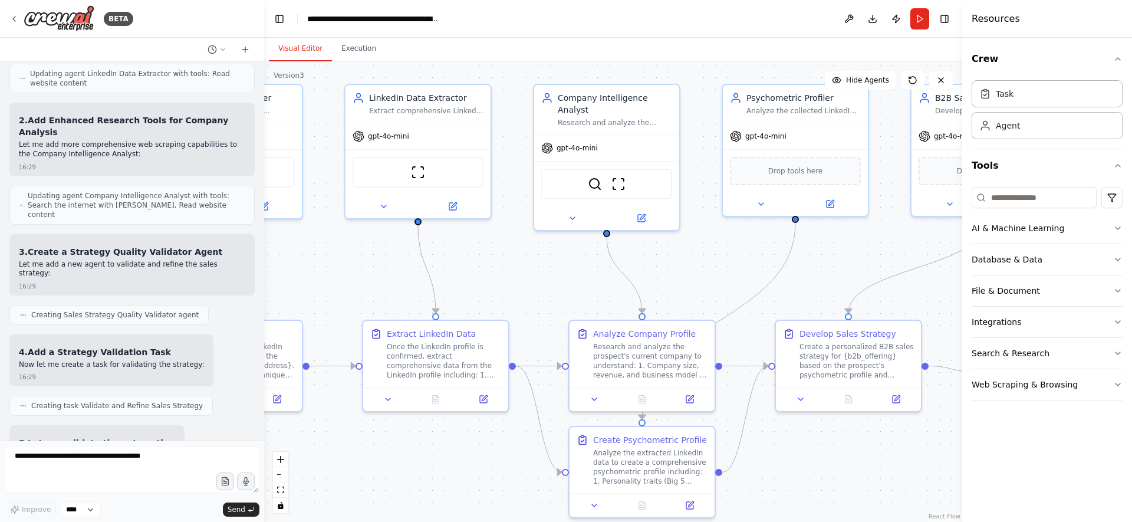
drag, startPoint x: 668, startPoint y: 310, endPoint x: 485, endPoint y: 277, distance: 185.7
click at [485, 277] on div ".deletable-edge-delete-btn { width: 20px; height: 20px; border: 0px solid #ffff…" at bounding box center [613, 291] width 698 height 460
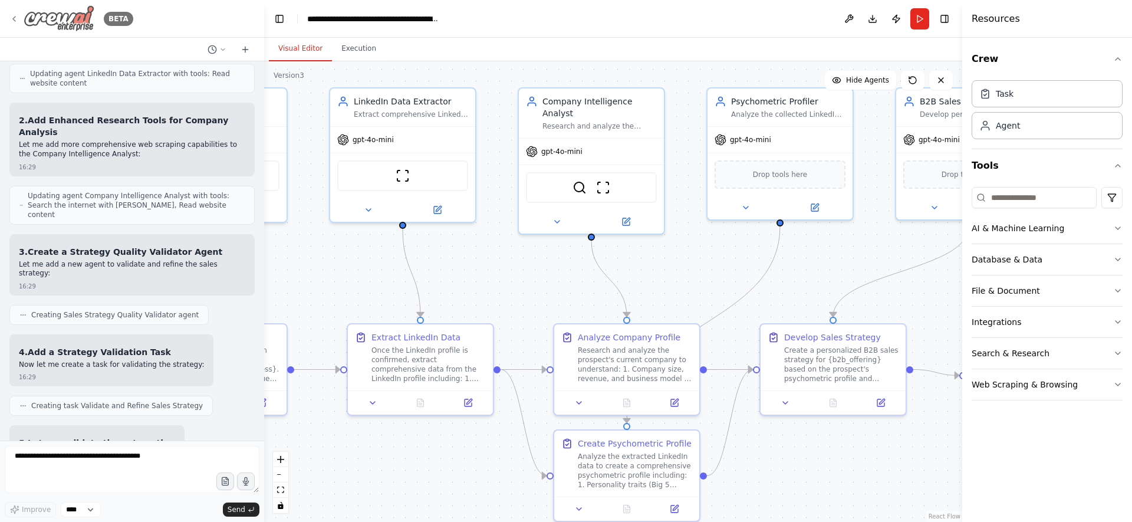
click at [20, 19] on div "BETA" at bounding box center [71, 18] width 124 height 27
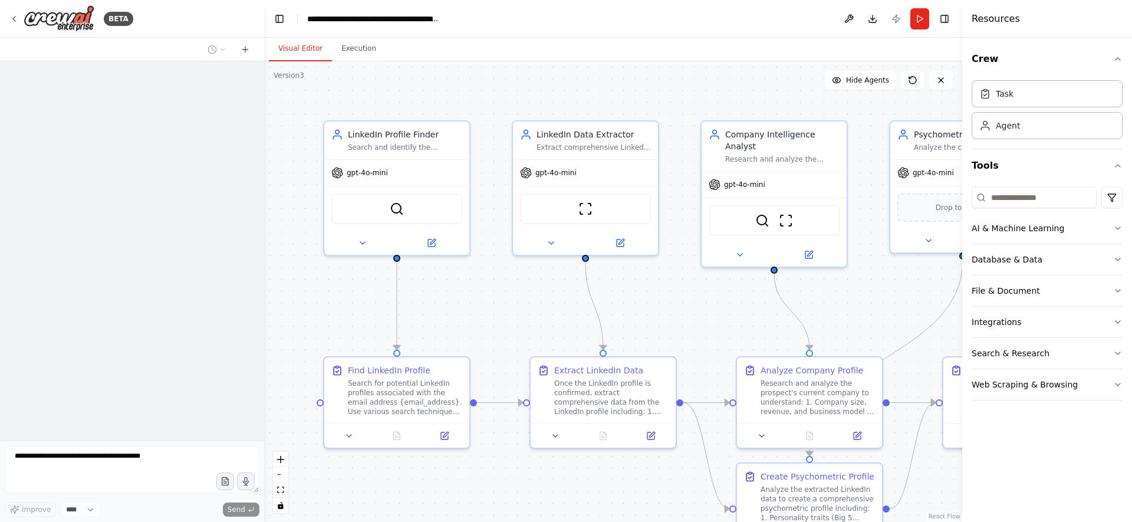
scroll to position [720, 0]
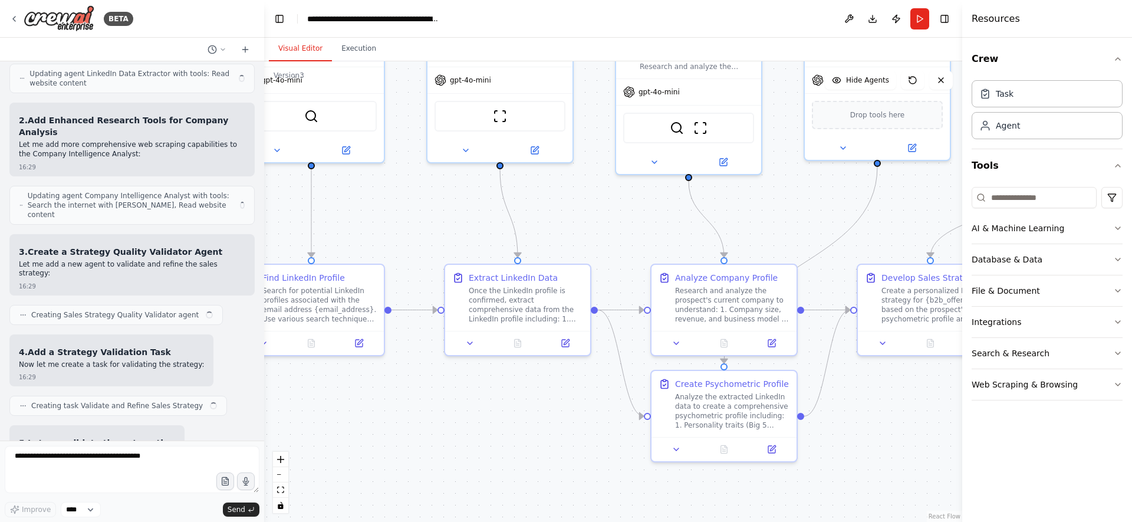
drag, startPoint x: 515, startPoint y: 294, endPoint x: 426, endPoint y: 199, distance: 130.1
click at [426, 199] on div ".deletable-edge-delete-btn { width: 20px; height: 20px; border: 0px solid #ffff…" at bounding box center [613, 291] width 698 height 460
click at [14, 15] on icon at bounding box center [13, 18] width 9 height 9
